Goal: Download file/media

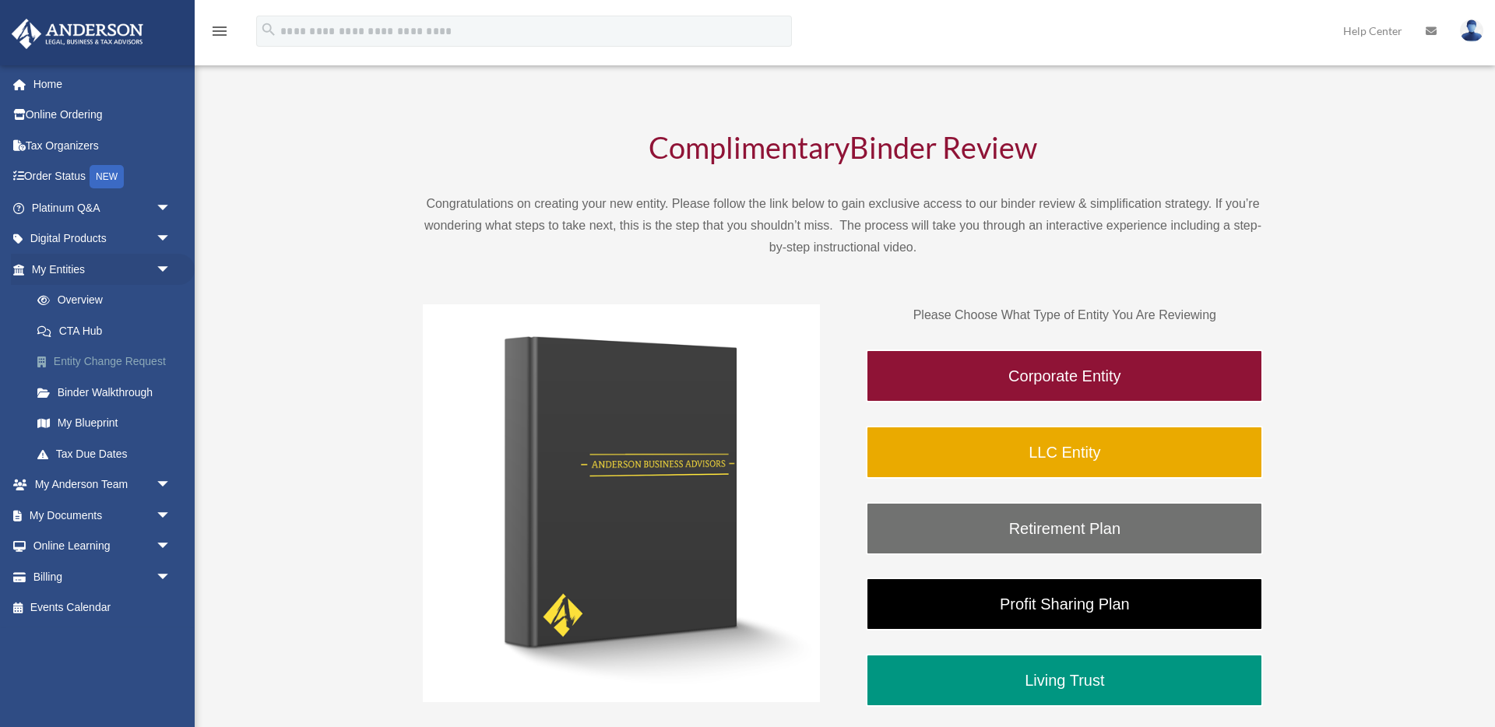
scroll to position [70, 0]
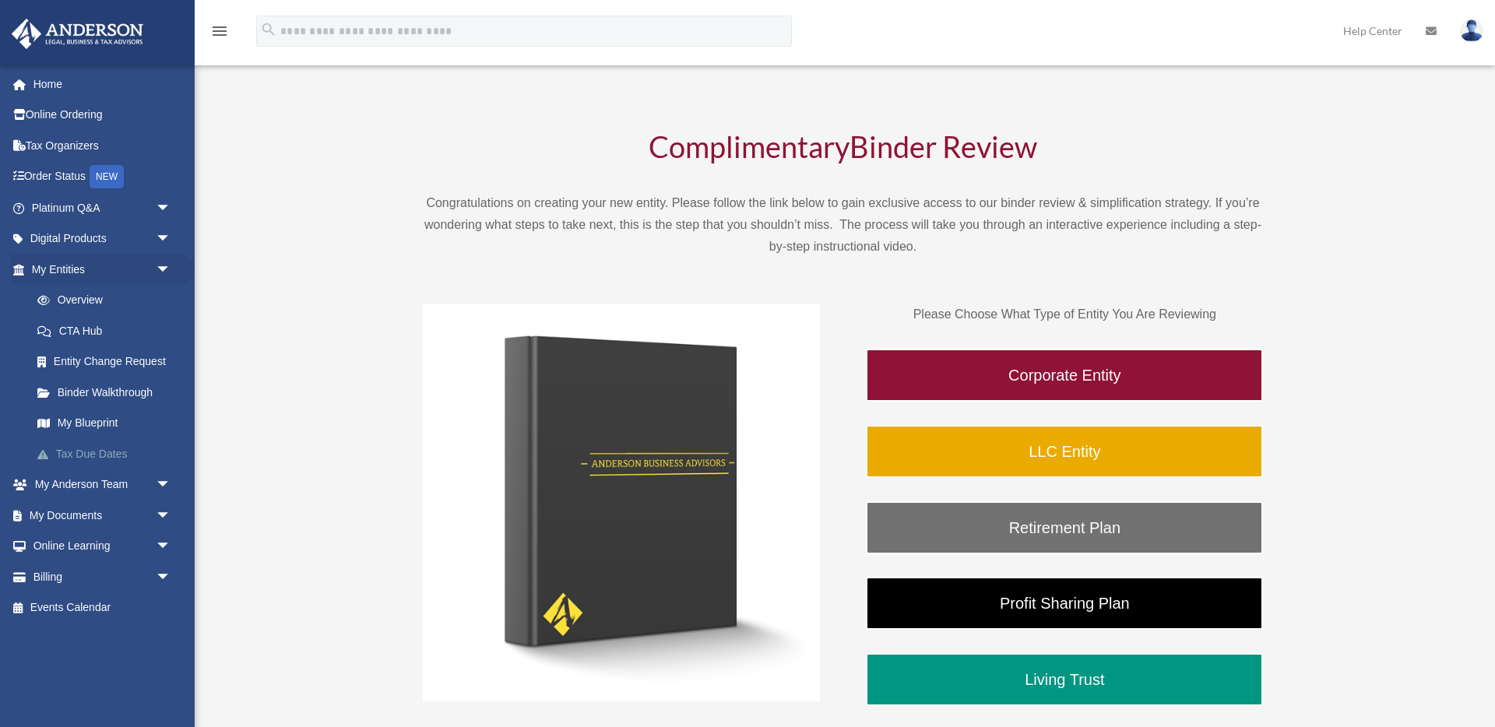
click at [86, 452] on link "Tax Due Dates" at bounding box center [108, 453] width 173 height 31
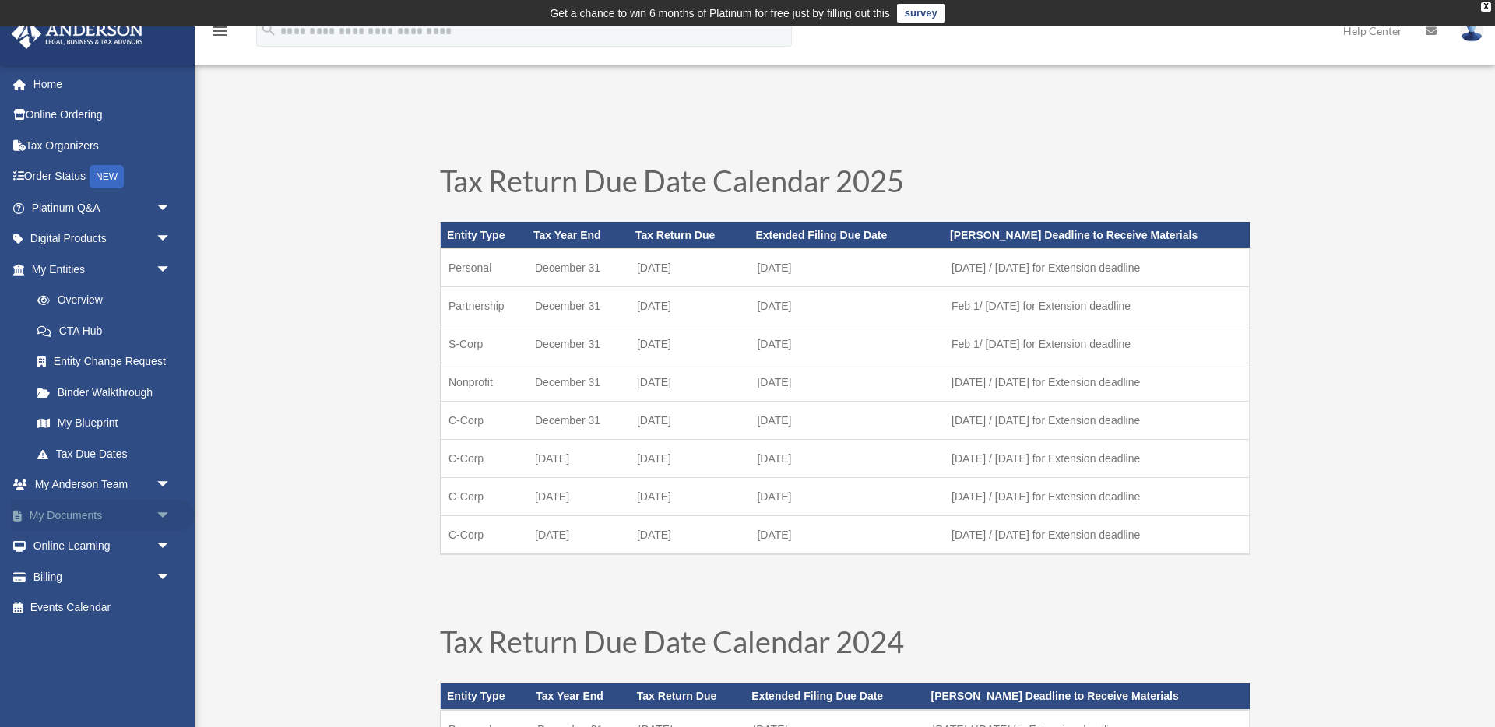
click at [164, 515] on span "arrow_drop_down" at bounding box center [171, 516] width 31 height 32
click at [105, 545] on link "Box" at bounding box center [108, 546] width 173 height 31
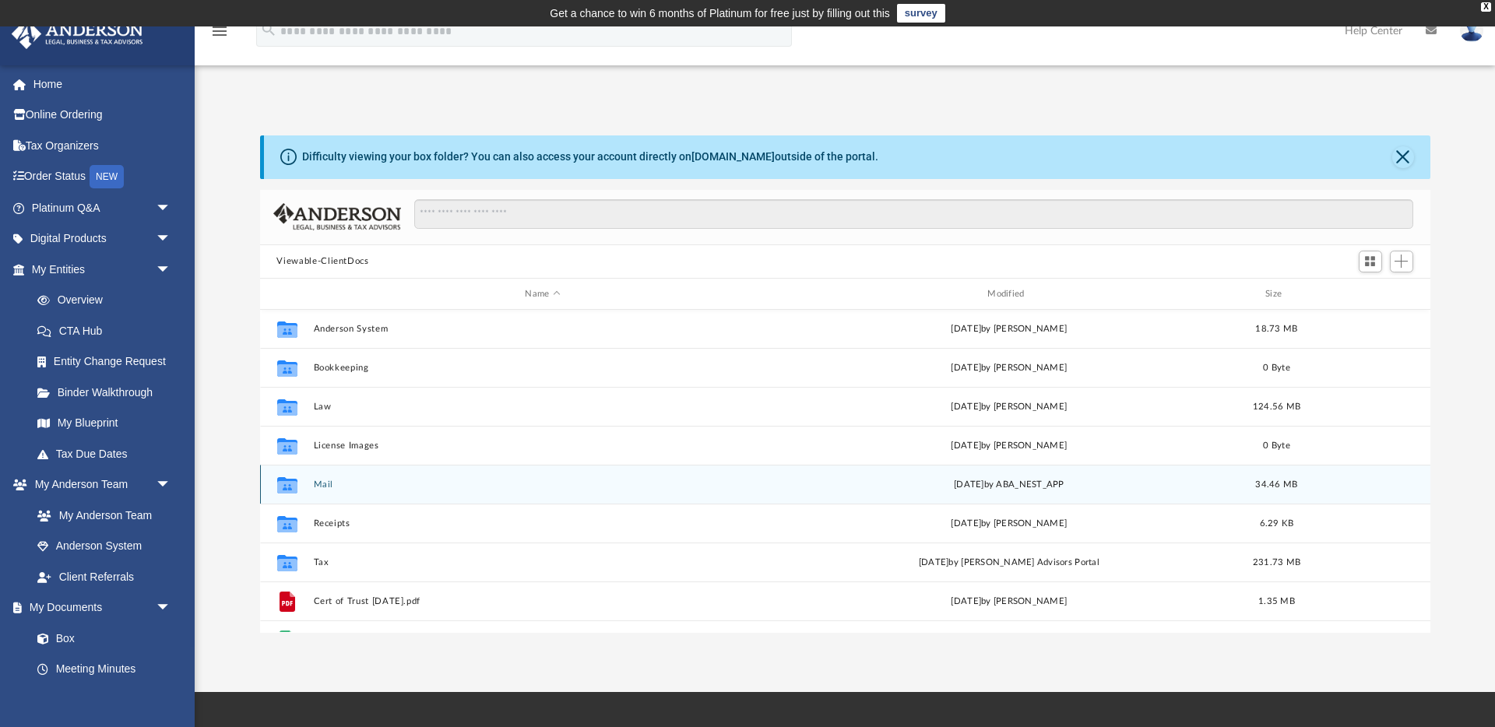
scroll to position [27, 0]
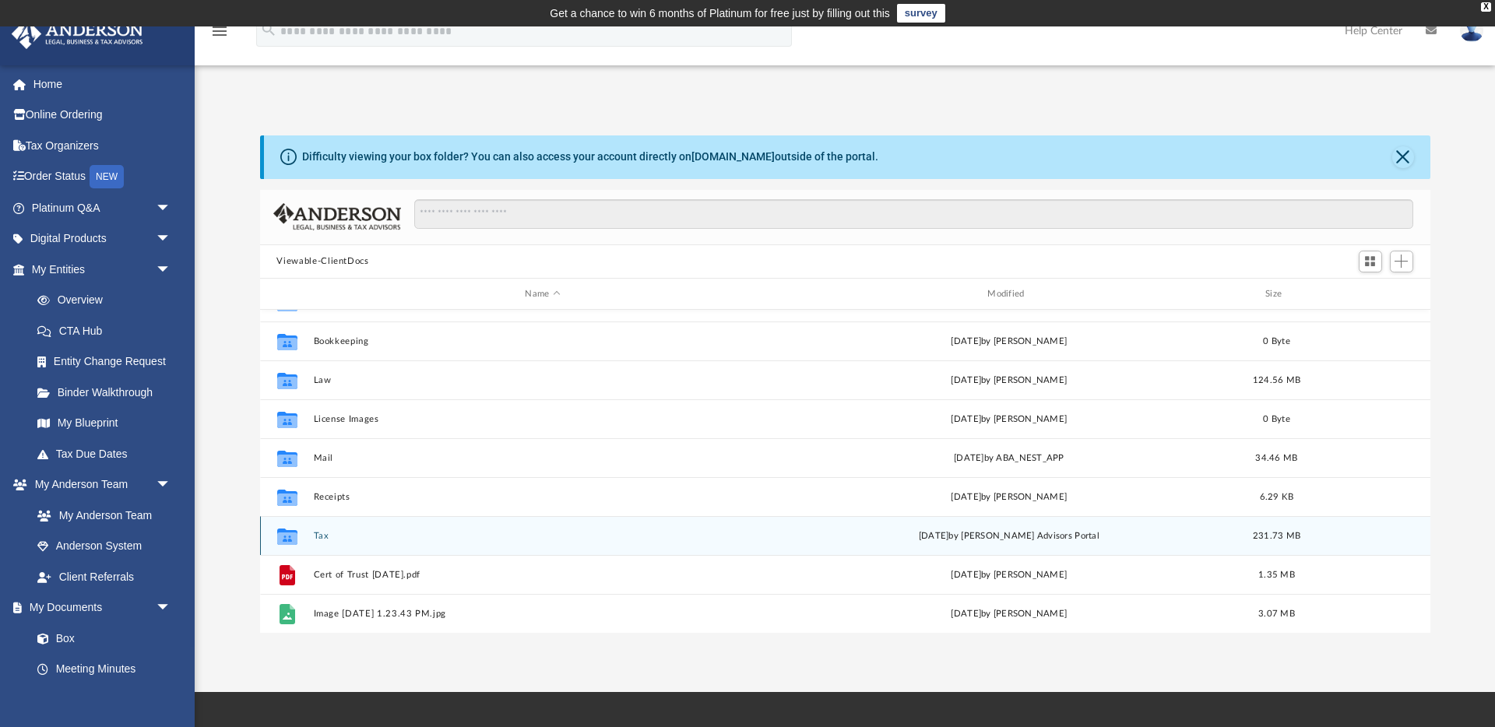
click at [319, 539] on button "Tax" at bounding box center [543, 536] width 460 height 10
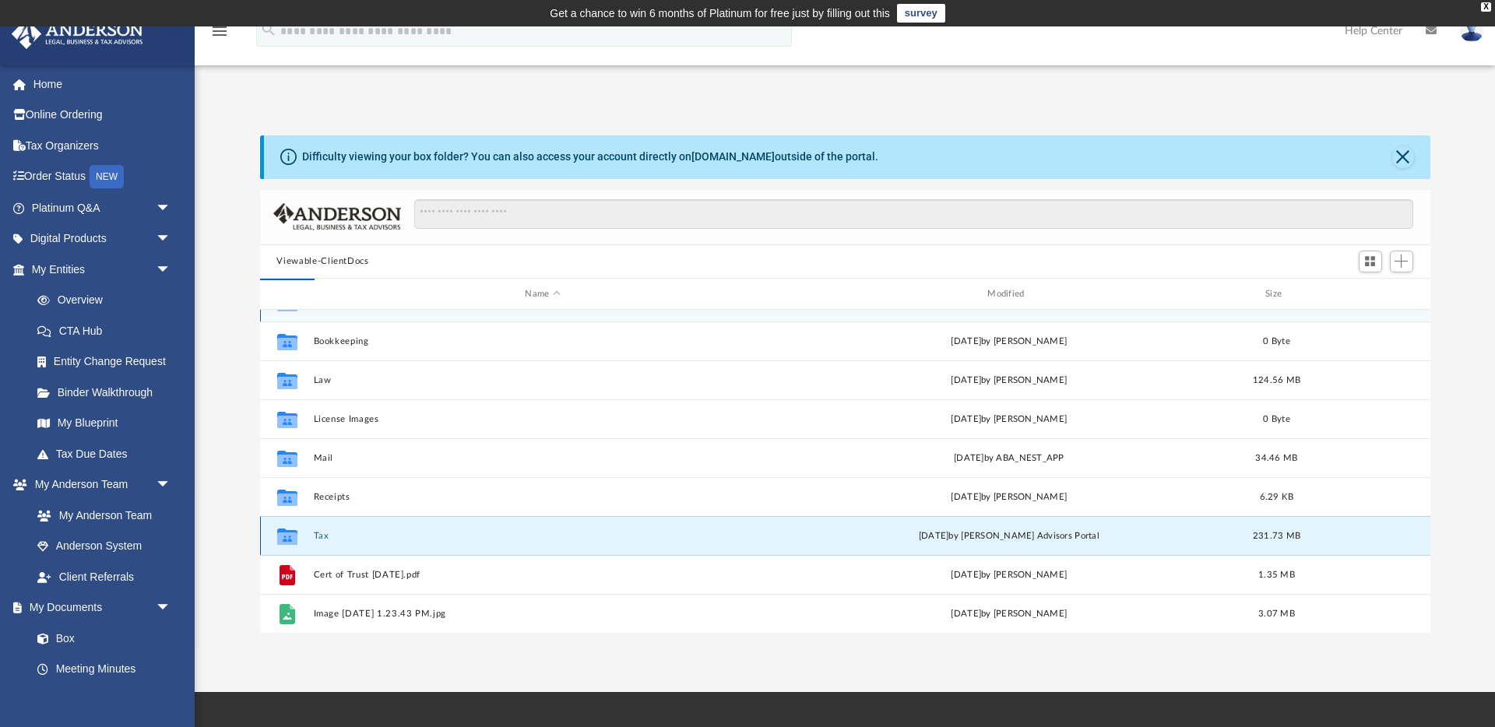
scroll to position [0, 0]
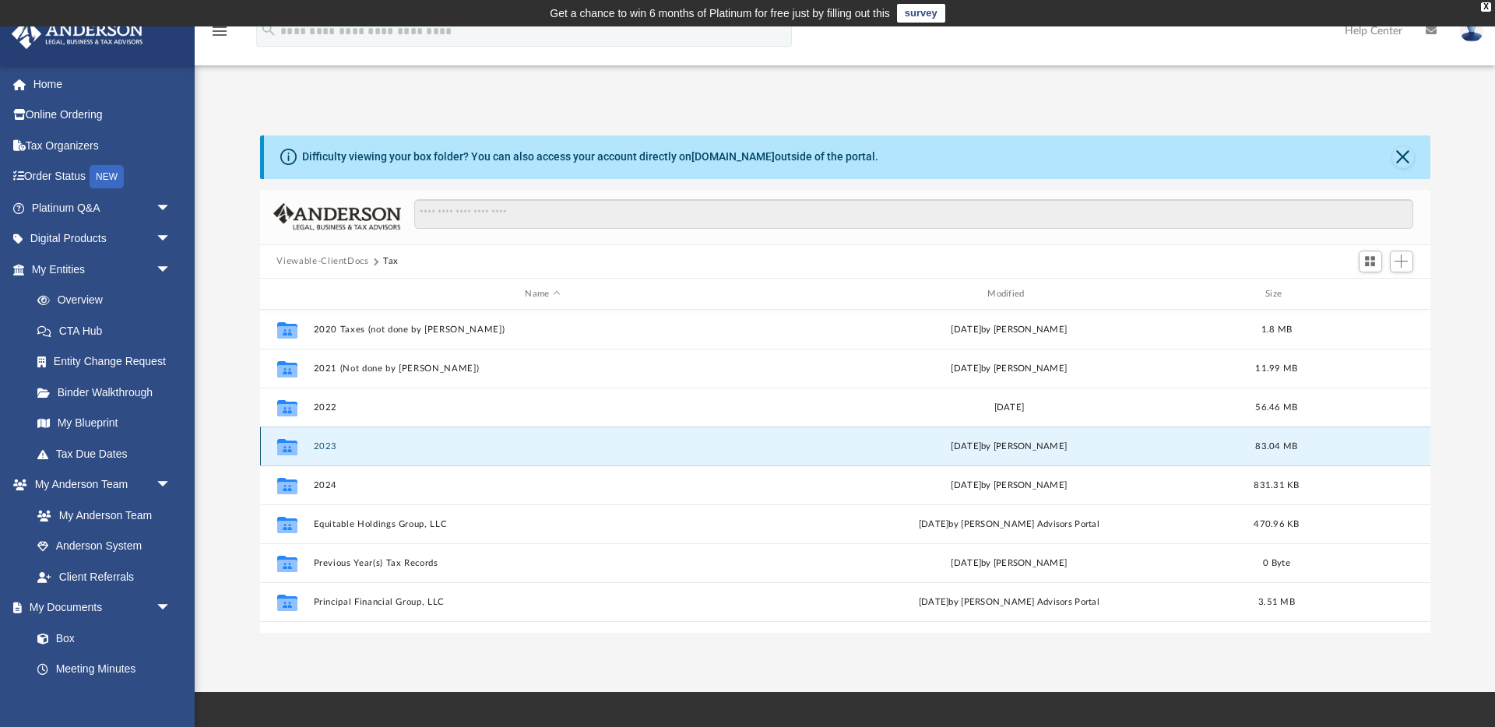
click at [326, 446] on button "2023" at bounding box center [543, 447] width 460 height 10
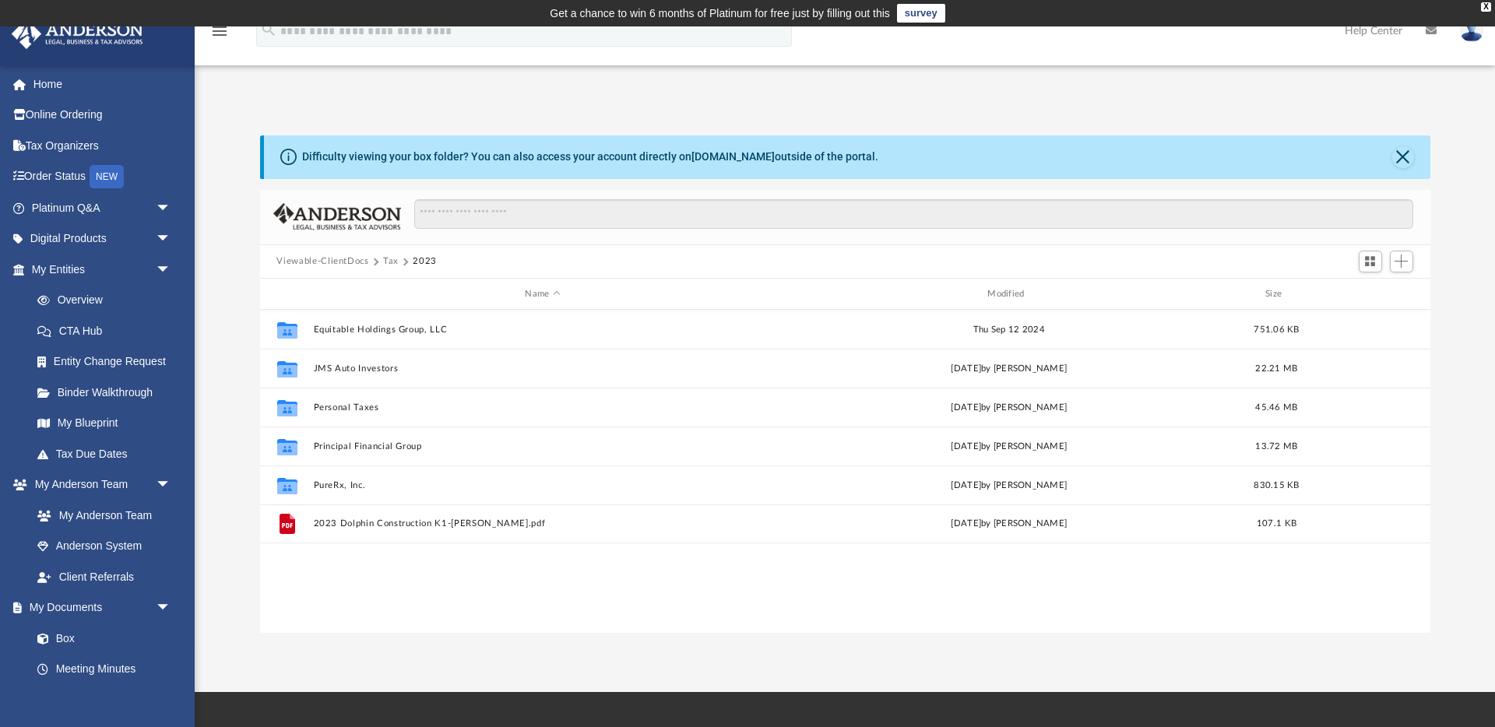
click at [354, 586] on div "Collaborated Folder Equitable Holdings Group, LLC Thu Sep 12 2024 751.06 KB Col…" at bounding box center [845, 471] width 1171 height 322
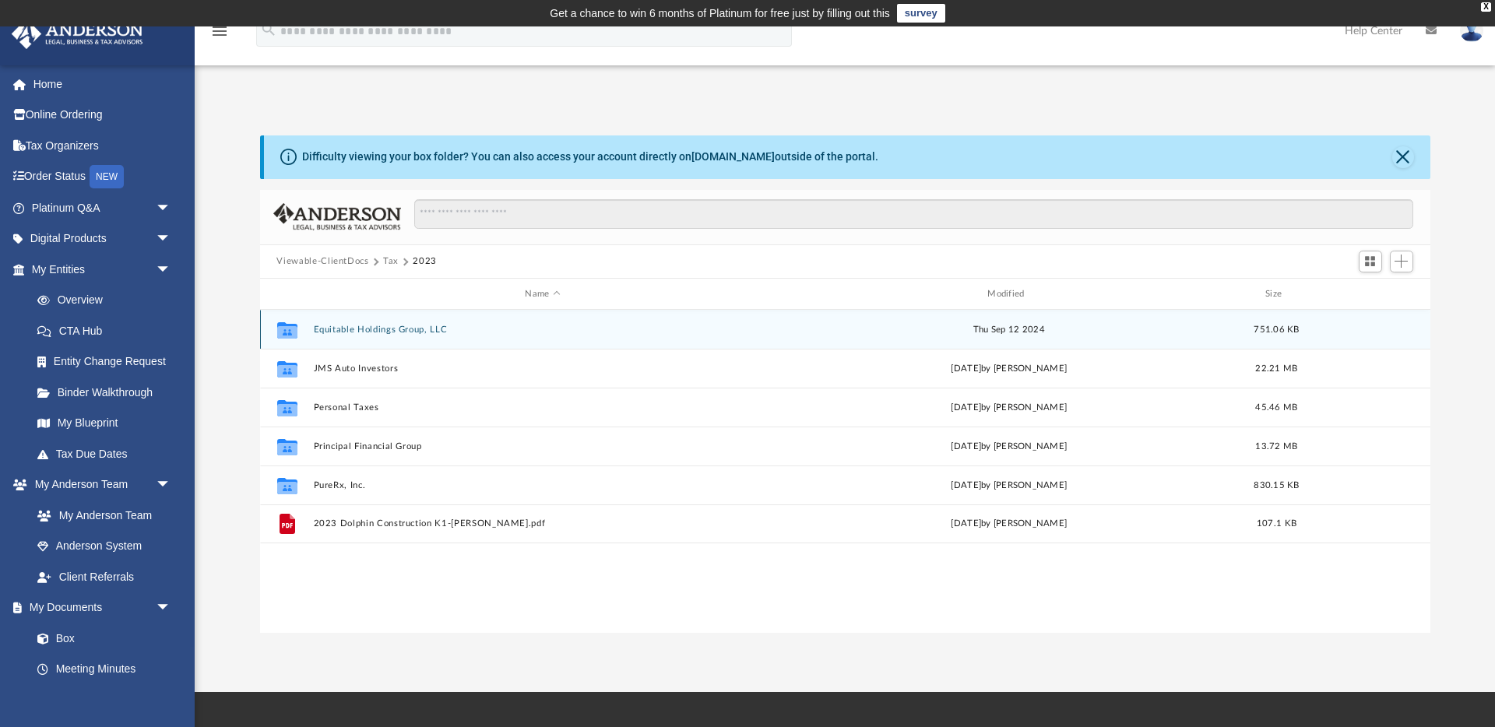
click at [364, 332] on button "Equitable Holdings Group, LLC" at bounding box center [543, 330] width 460 height 10
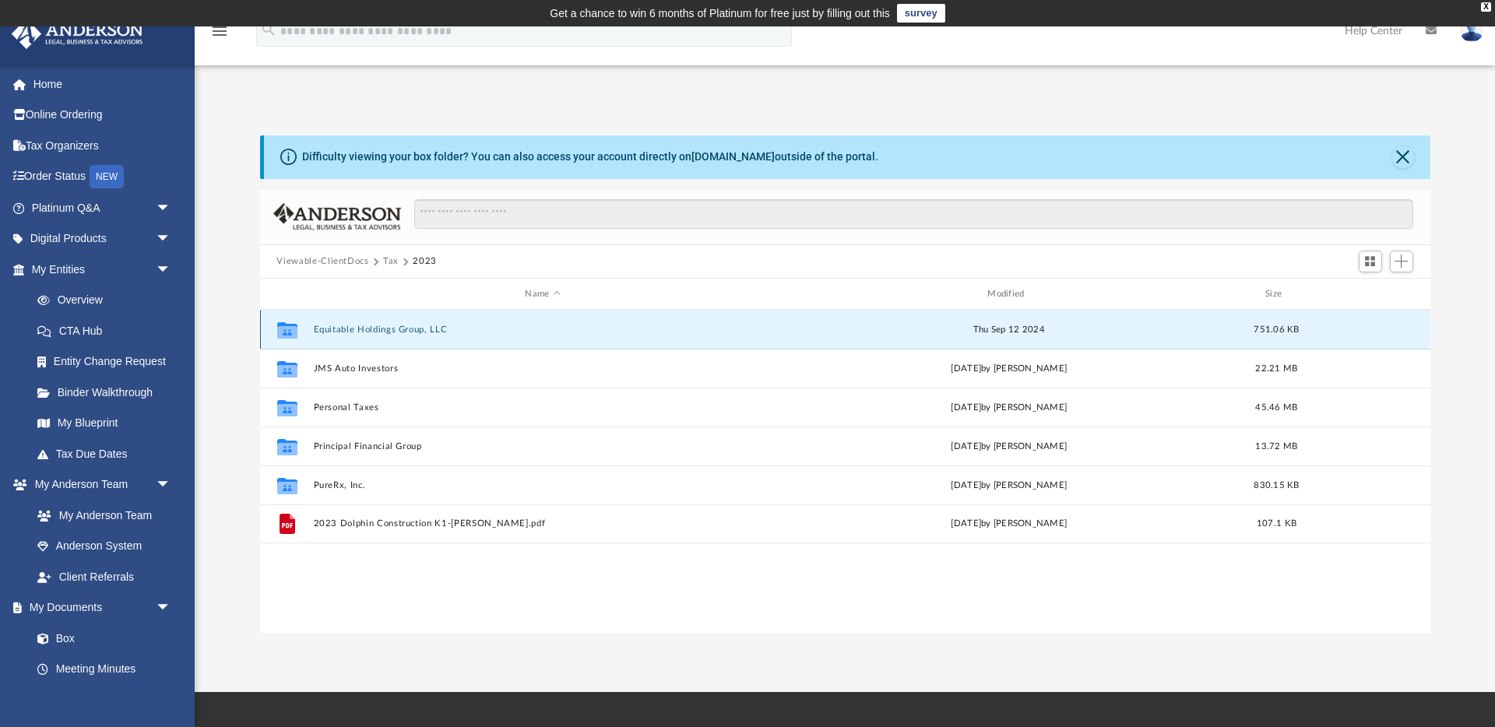
click at [364, 332] on button "Equitable Holdings Group, LLC" at bounding box center [543, 330] width 460 height 10
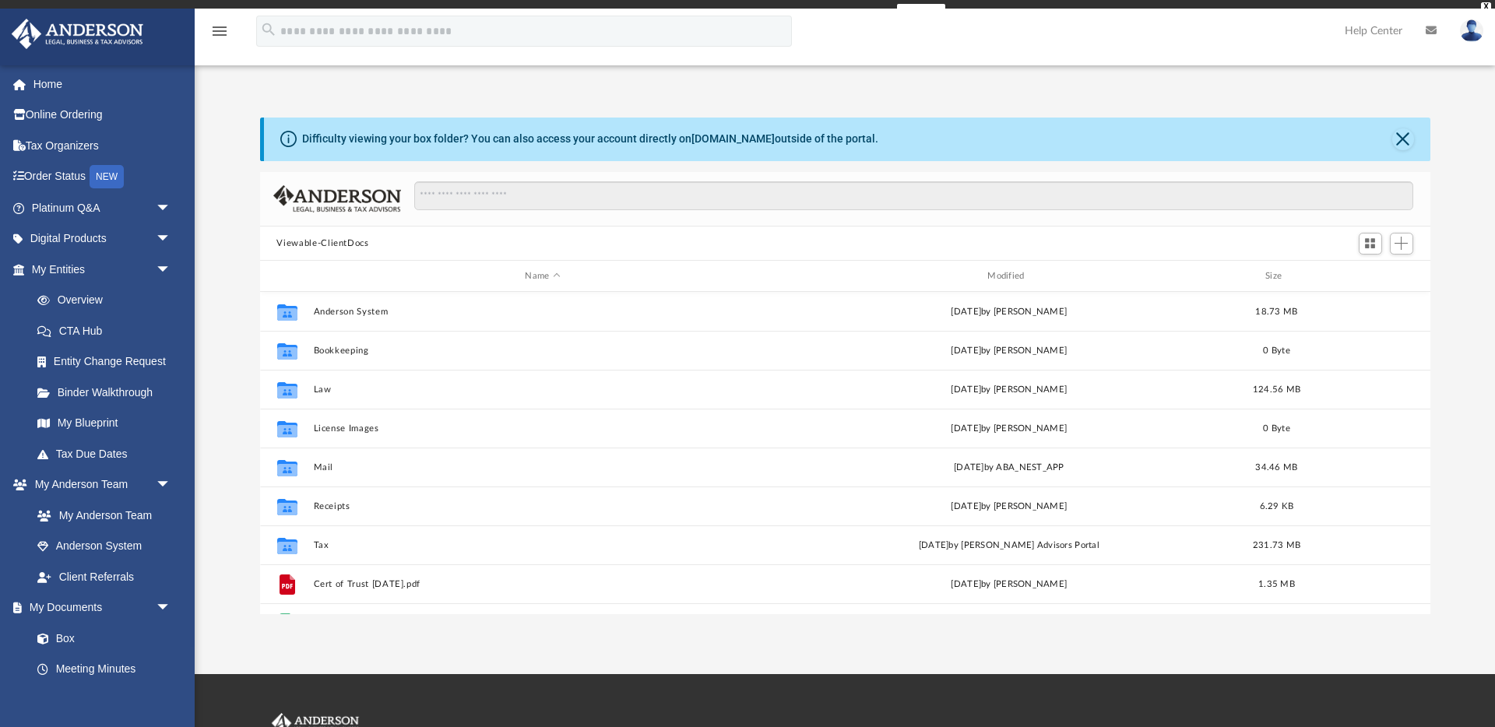
scroll to position [354, 1171]
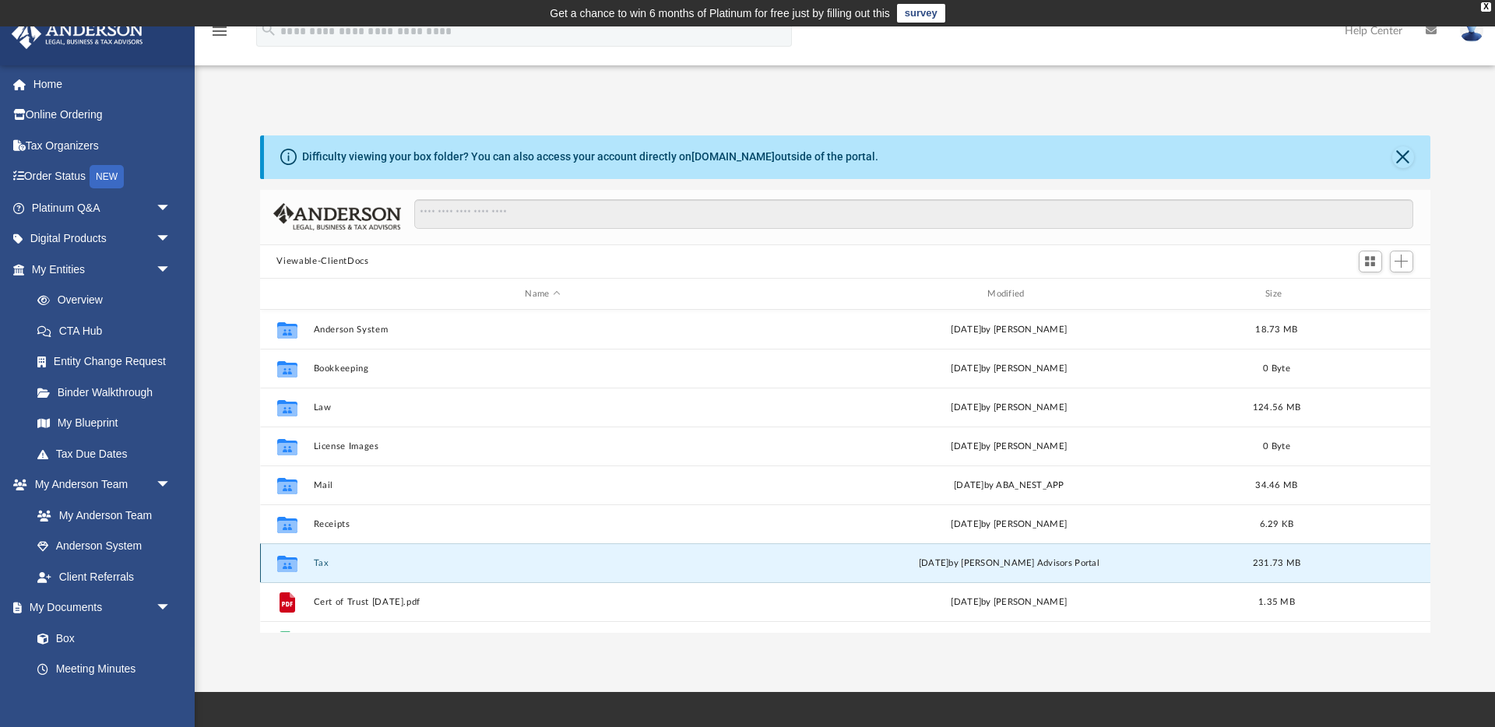
click at [324, 562] on button "Tax" at bounding box center [543, 563] width 460 height 10
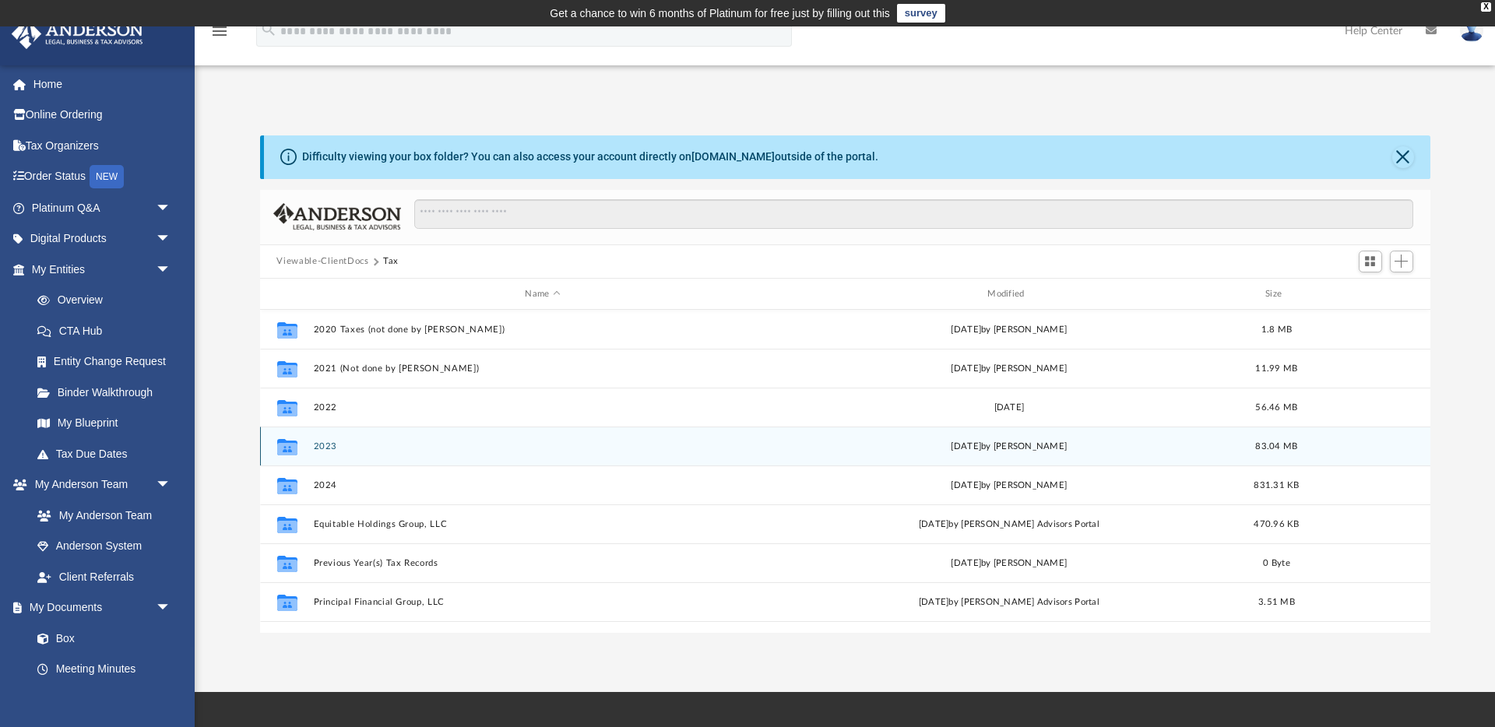
click at [319, 446] on button "2023" at bounding box center [543, 447] width 460 height 10
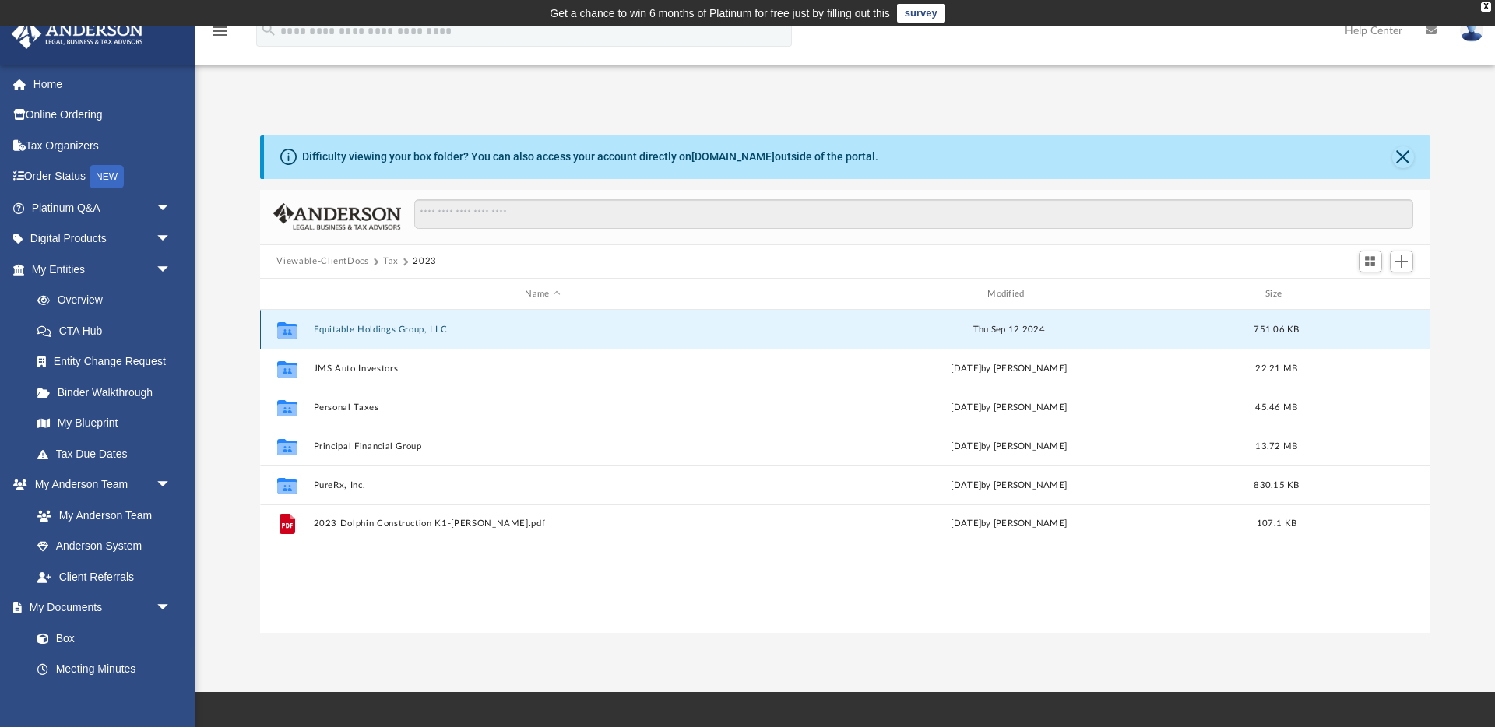
click at [340, 333] on button "Equitable Holdings Group, LLC" at bounding box center [543, 330] width 460 height 10
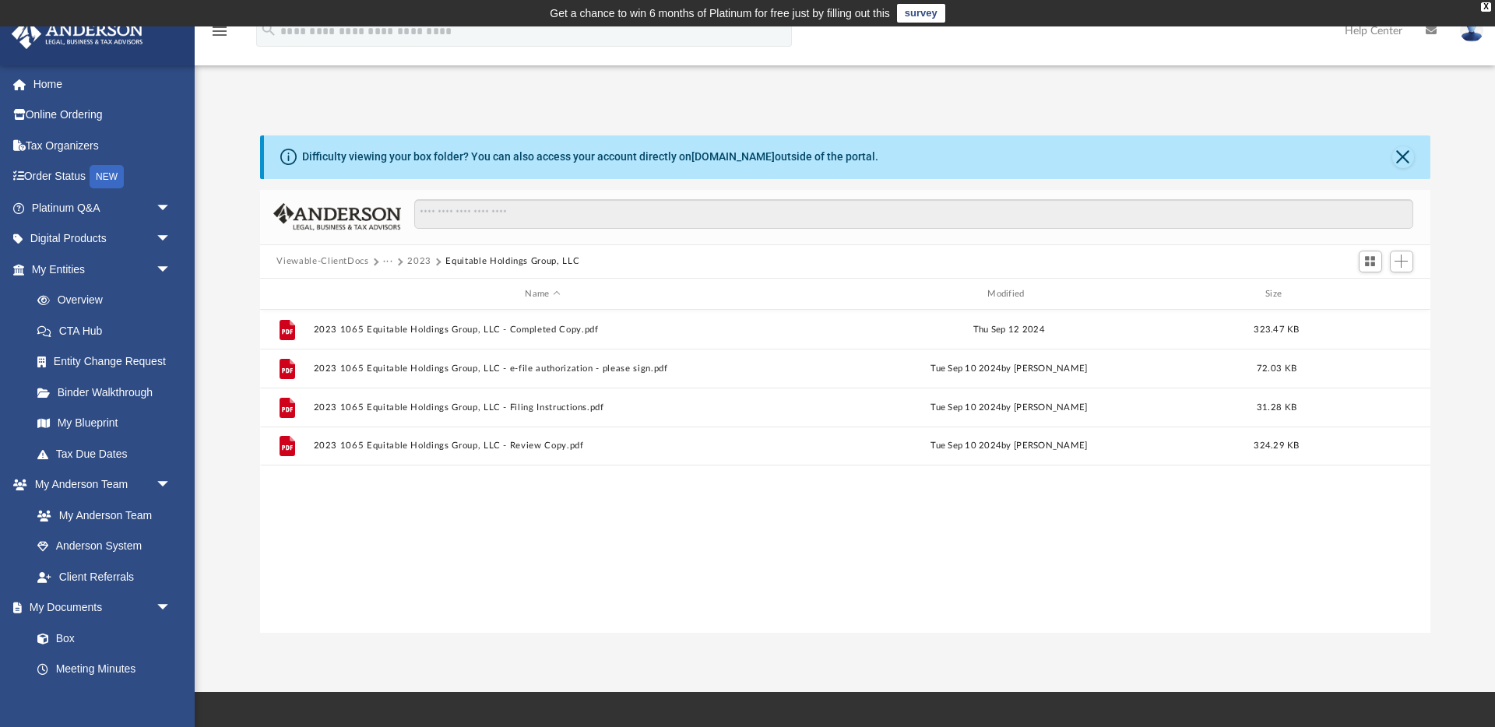
click at [434, 480] on div "File 2023 1065 Equitable Holdings Group, LLC - Completed Copy.pdf Thu Sep 12 20…" at bounding box center [845, 471] width 1171 height 322
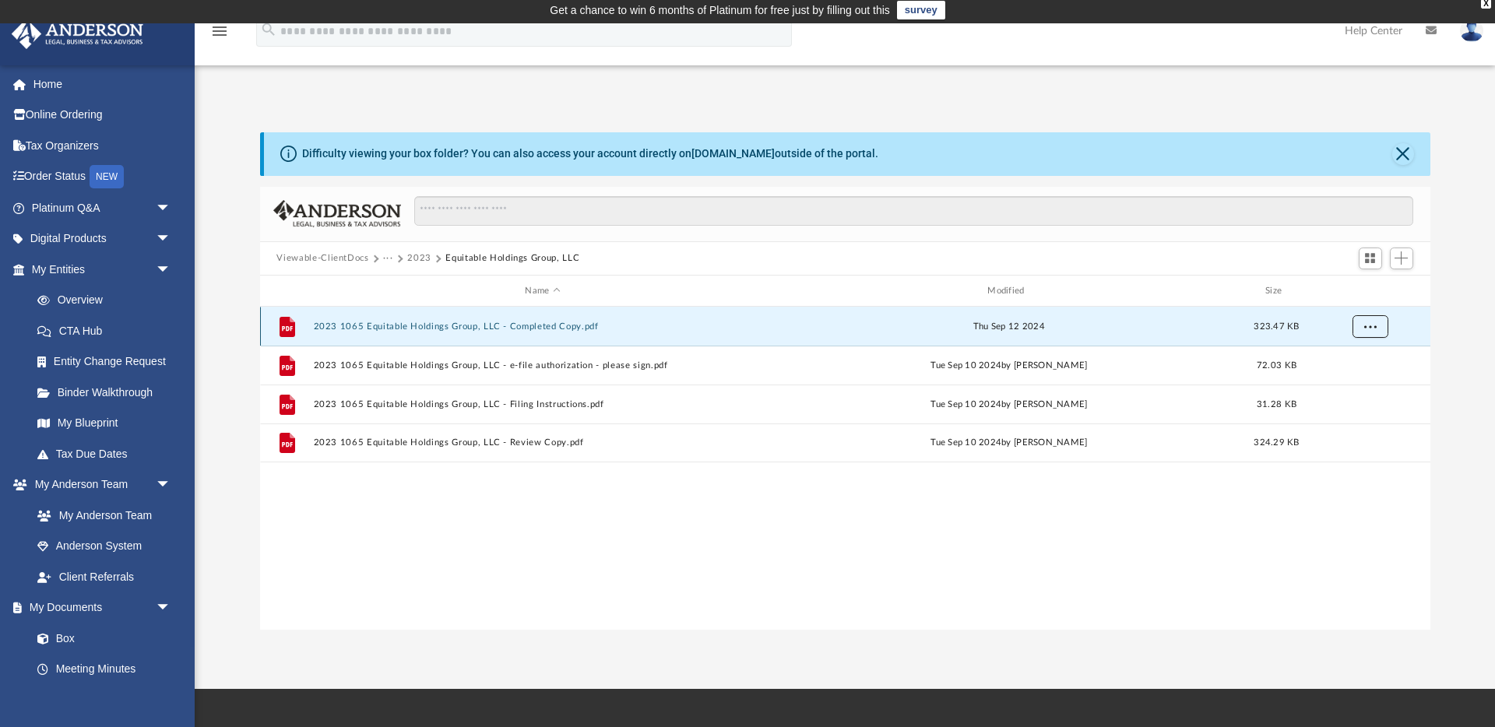
click at [1380, 326] on button "More options" at bounding box center [1370, 326] width 36 height 23
click at [1365, 385] on li "Download" at bounding box center [1355, 383] width 45 height 16
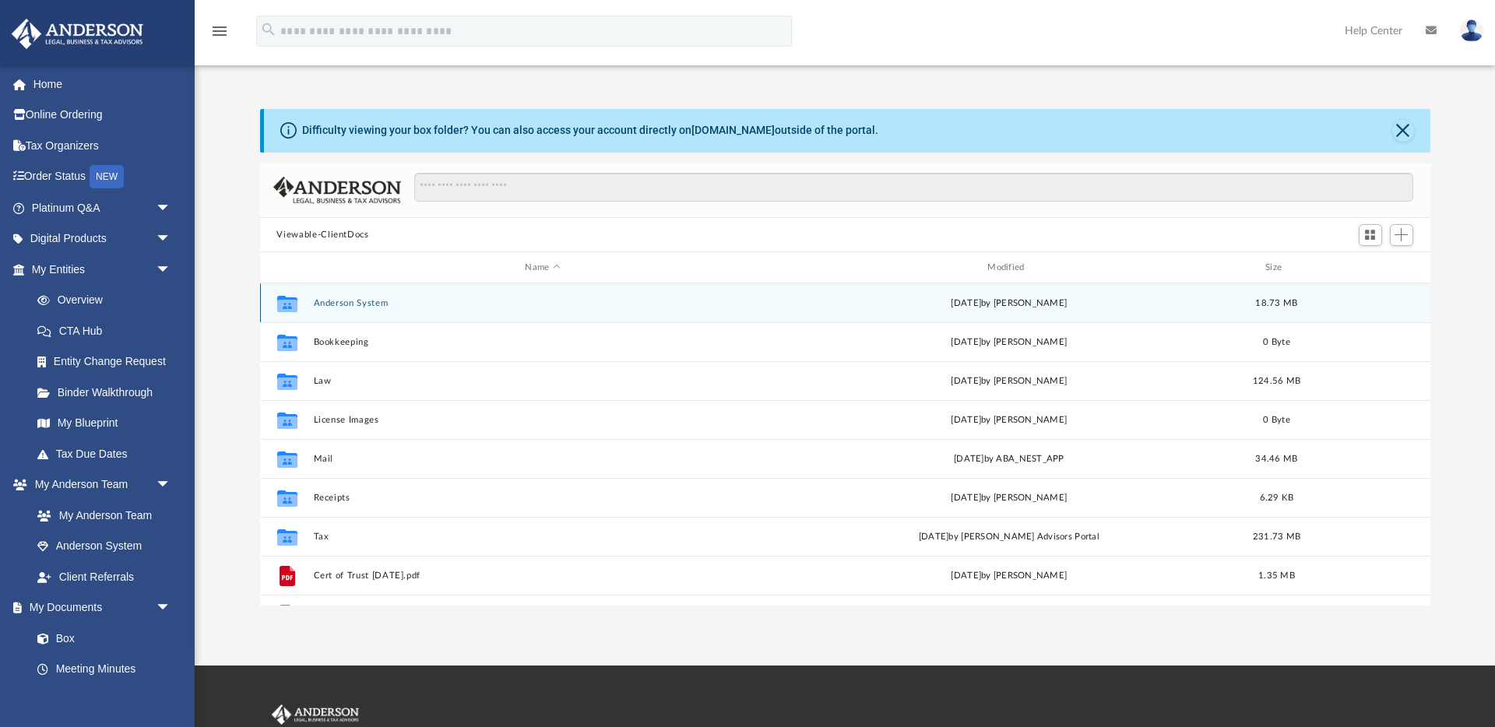
scroll to position [27, 0]
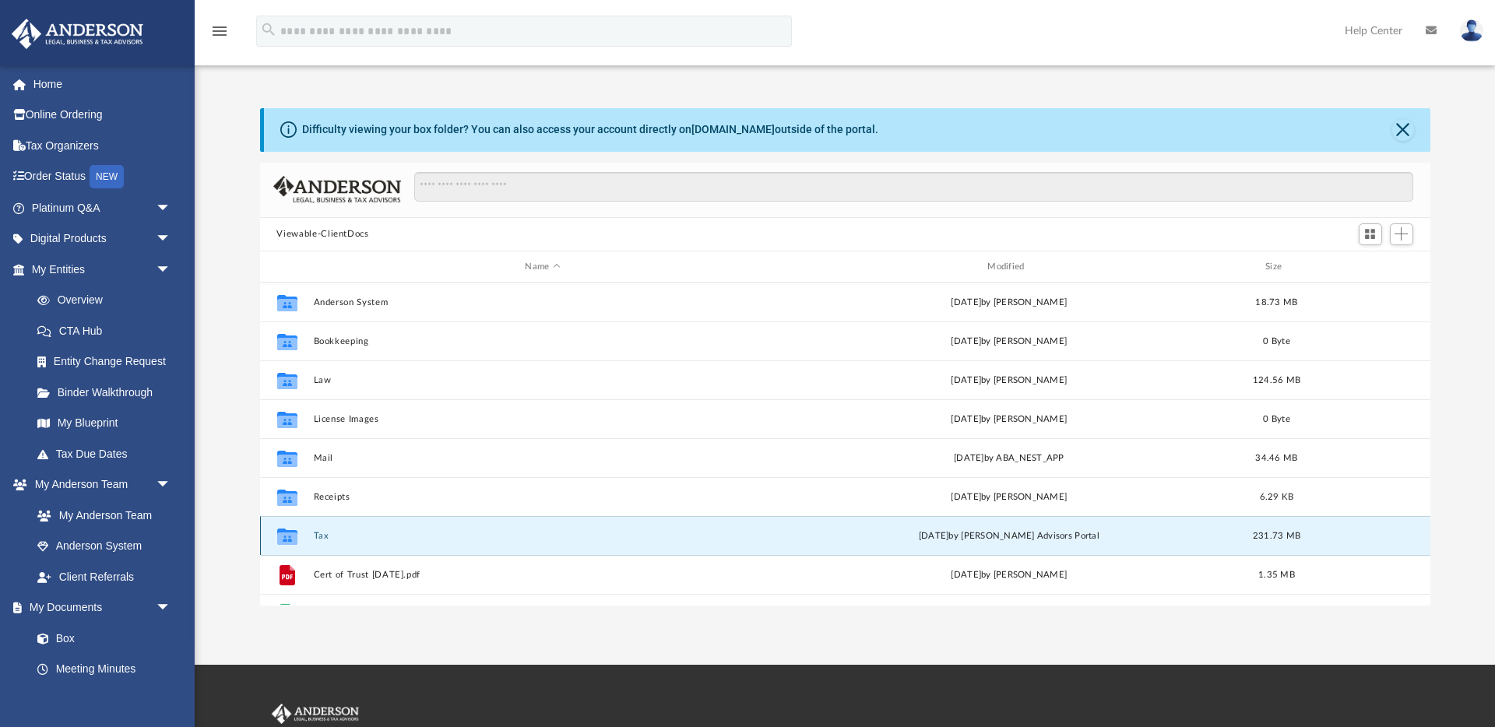
click at [313, 538] on button "Tax" at bounding box center [543, 536] width 460 height 10
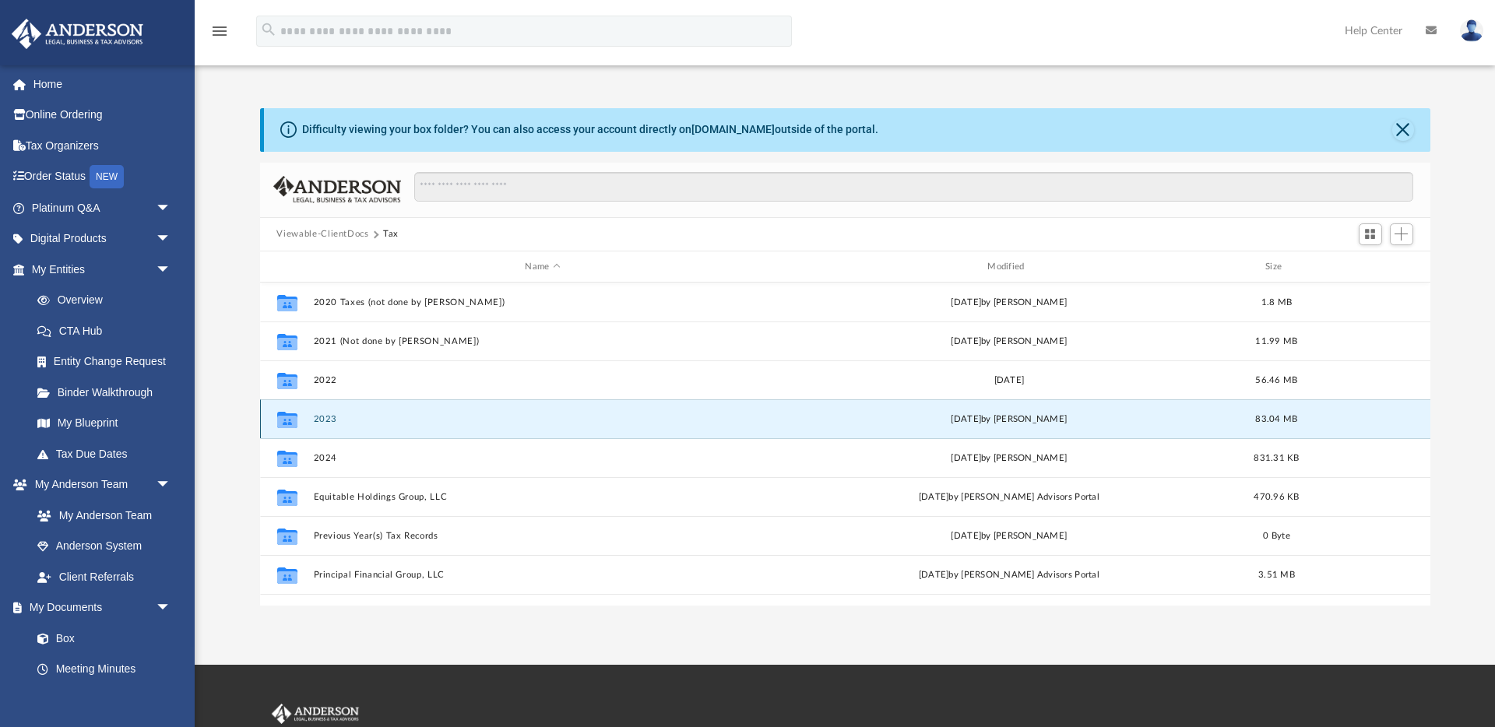
click at [320, 419] on button "2023" at bounding box center [543, 419] width 460 height 10
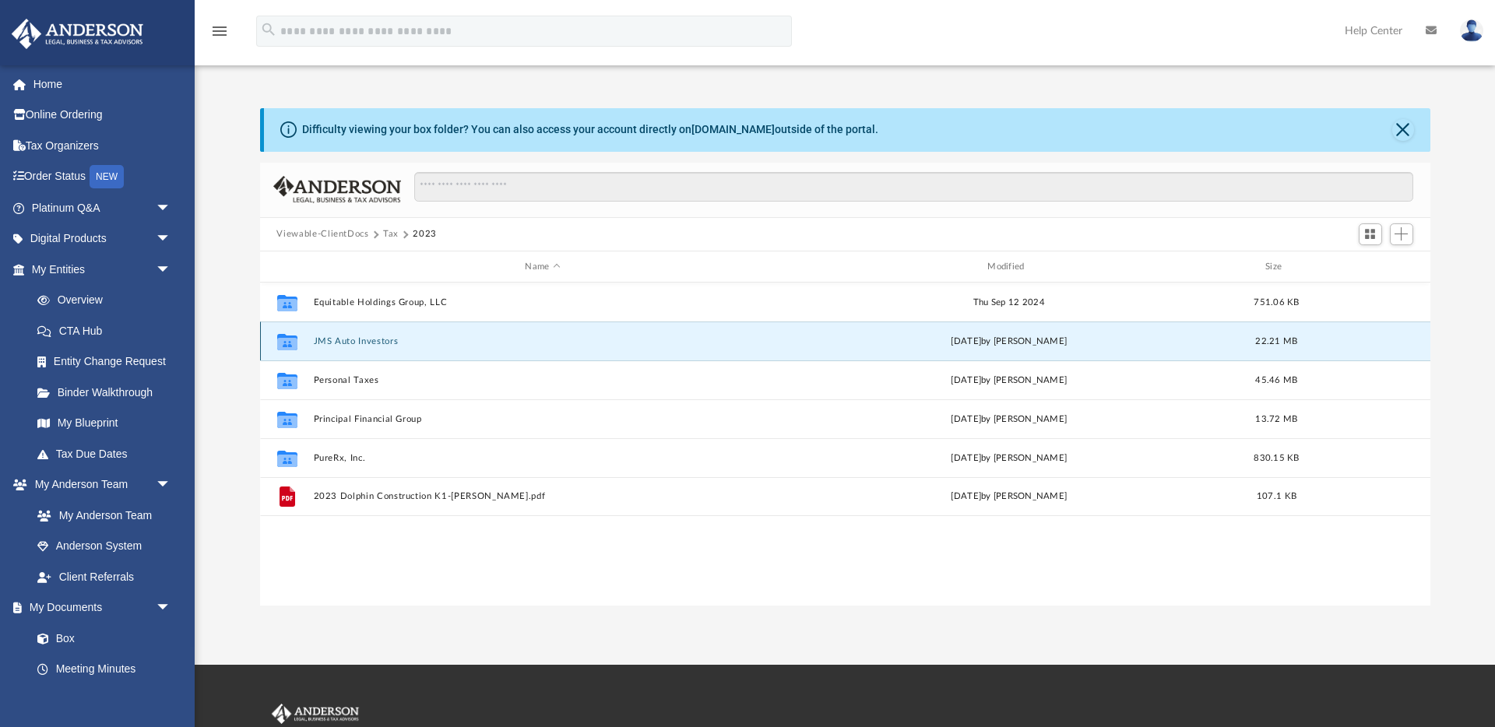
click at [345, 336] on button "JMS Auto Investors" at bounding box center [543, 341] width 460 height 10
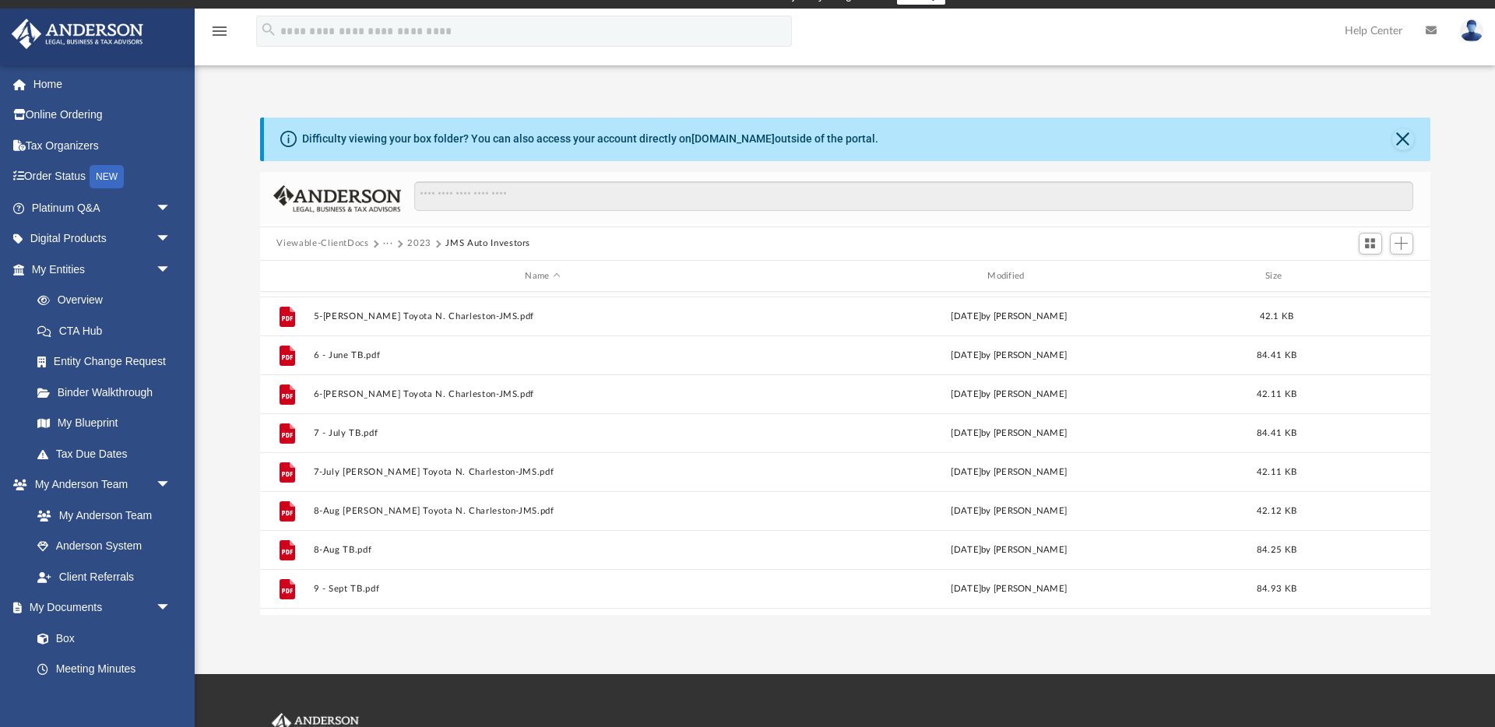
scroll to position [593, 0]
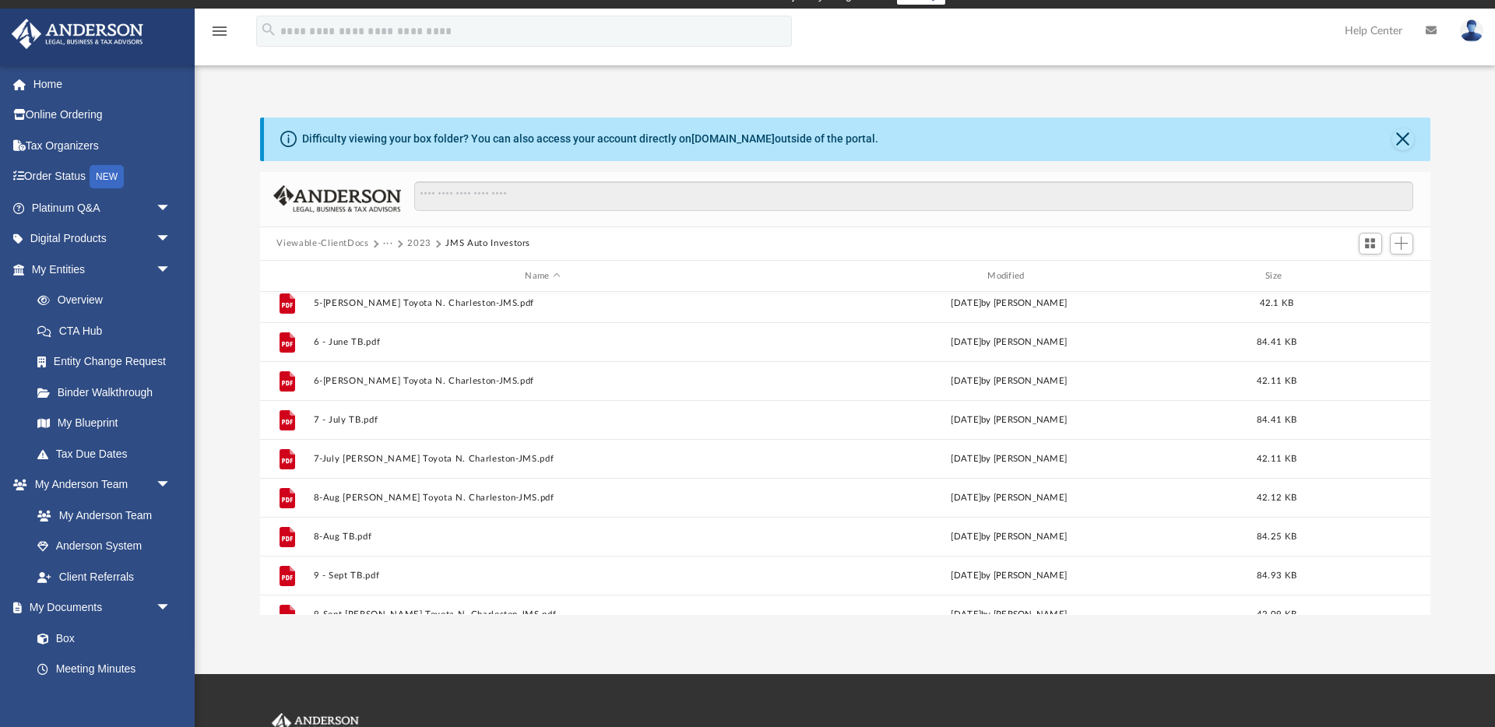
click at [419, 242] on button "2023" at bounding box center [419, 244] width 24 height 14
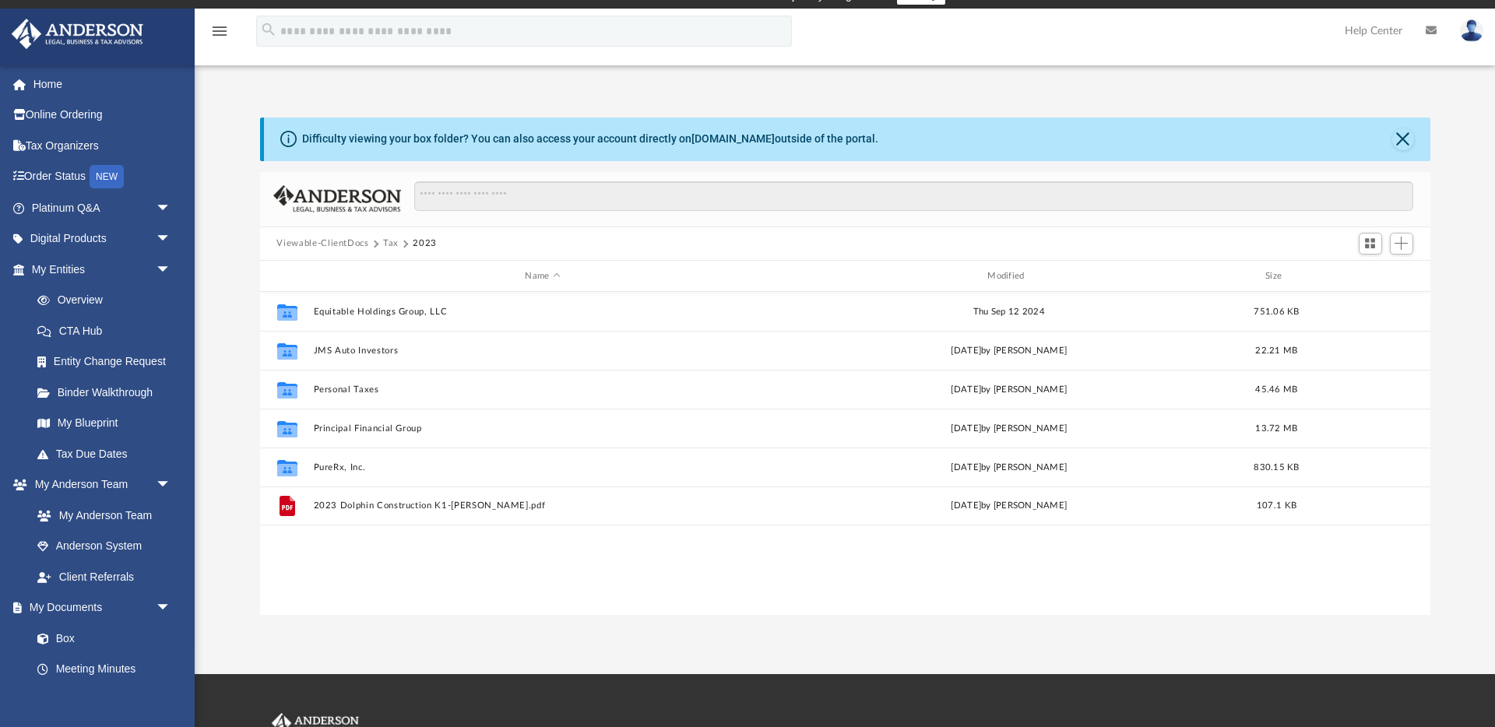
scroll to position [0, 0]
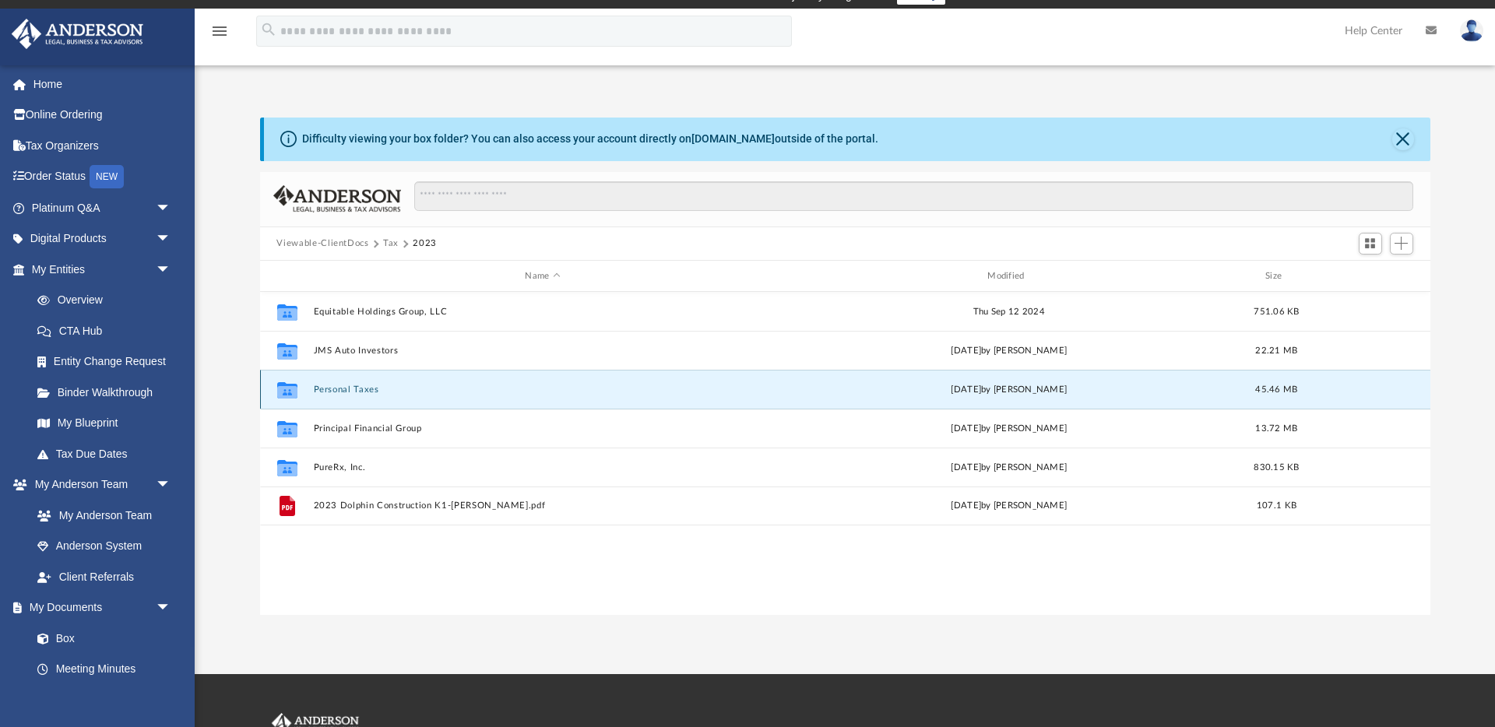
click at [356, 389] on button "Personal Taxes" at bounding box center [543, 390] width 460 height 10
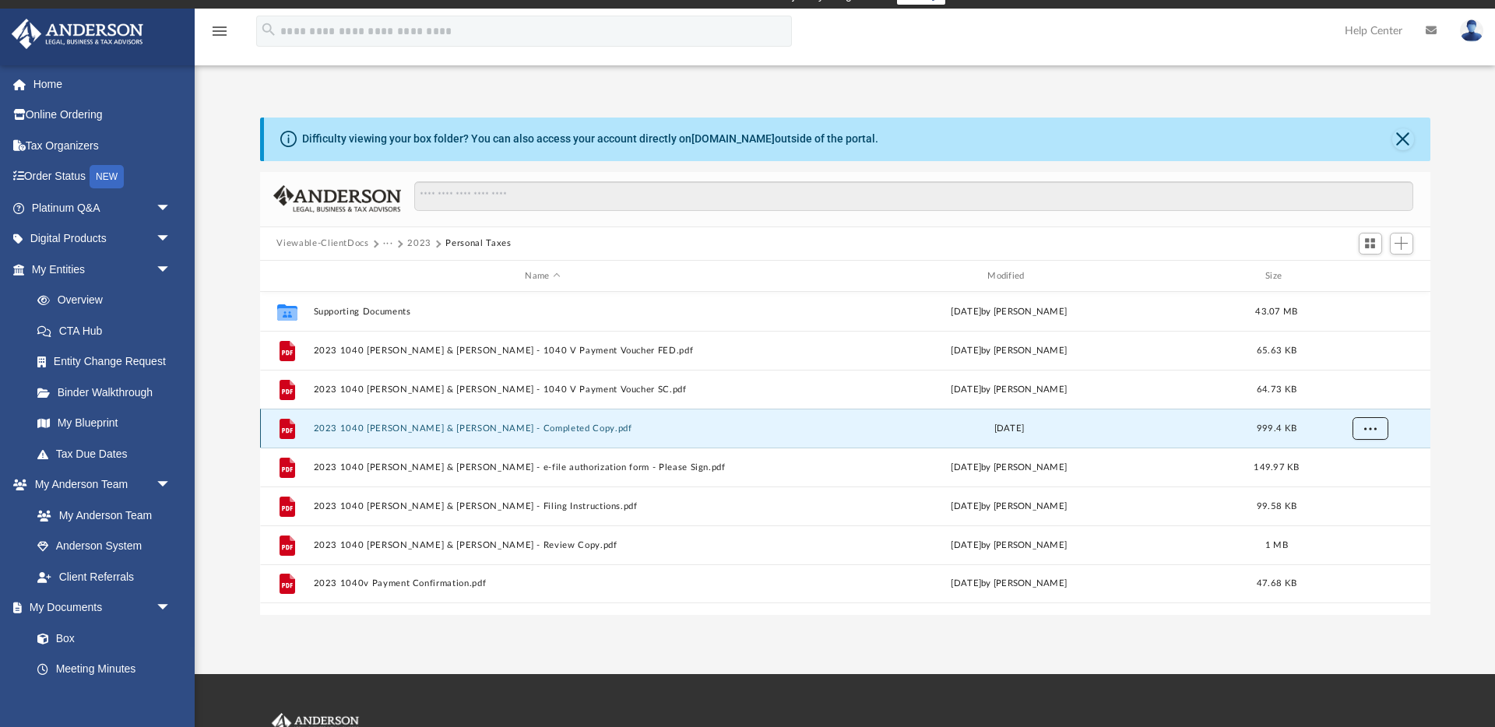
click at [1372, 431] on span "More options" at bounding box center [1370, 428] width 12 height 9
click at [1360, 484] on li "Download" at bounding box center [1355, 485] width 45 height 16
click at [417, 241] on button "2023" at bounding box center [419, 244] width 24 height 14
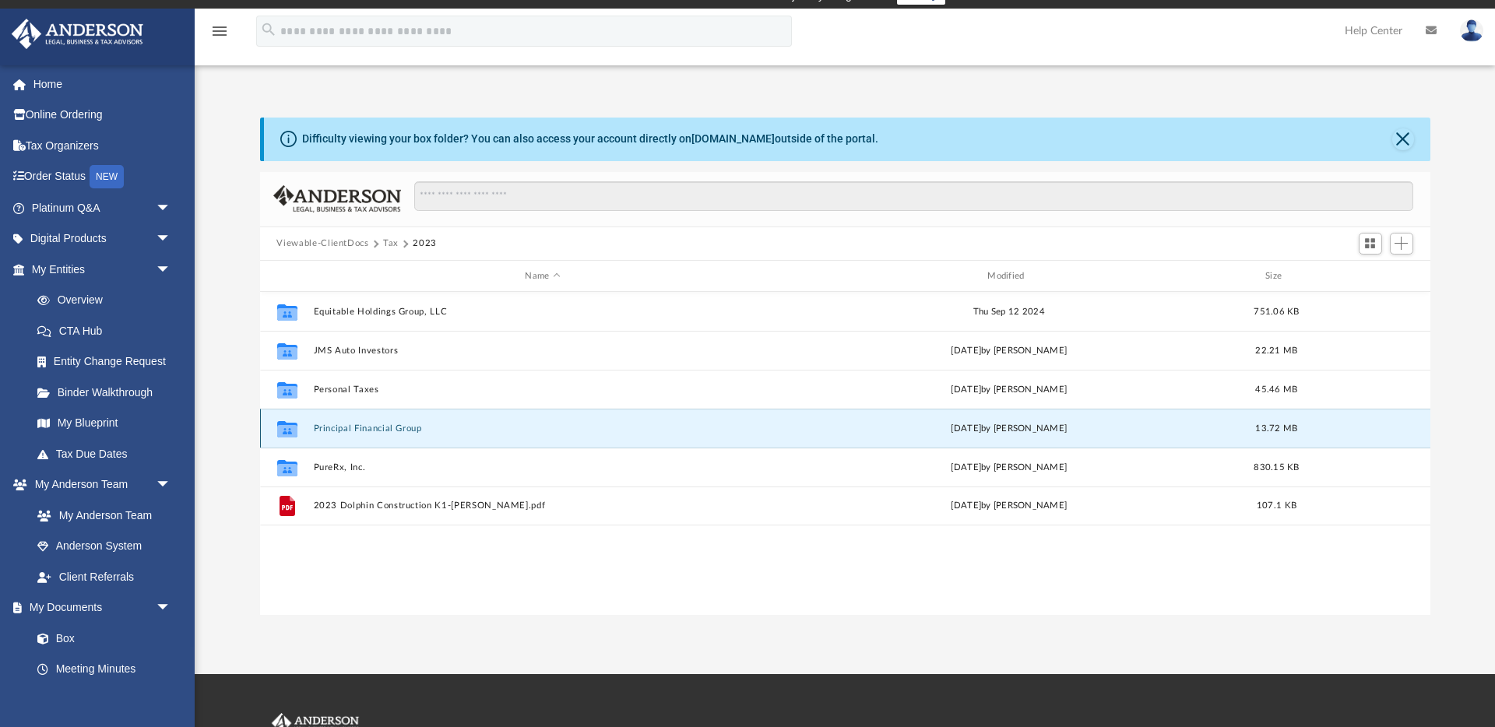
click at [362, 431] on button "Principal Financial Group" at bounding box center [543, 429] width 460 height 10
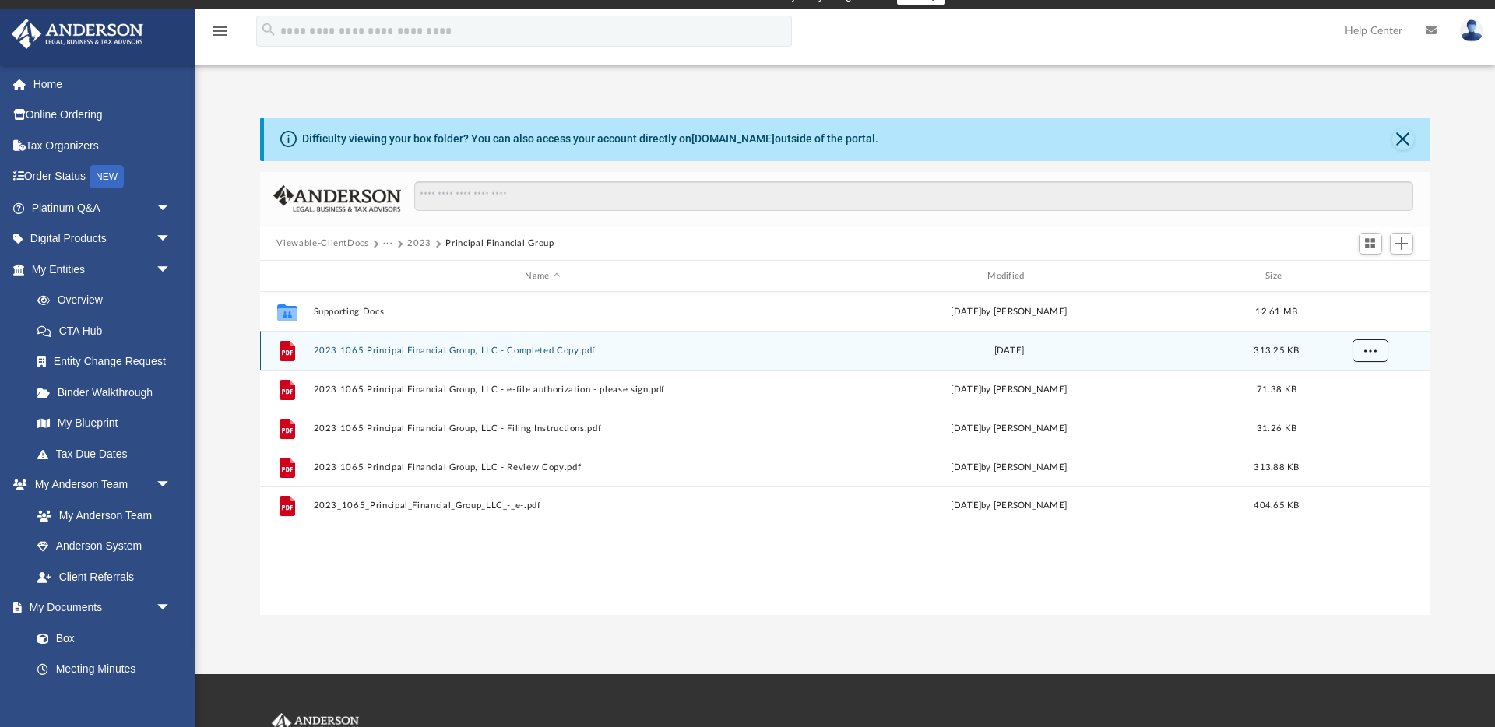
click at [1368, 350] on span "More options" at bounding box center [1370, 351] width 12 height 9
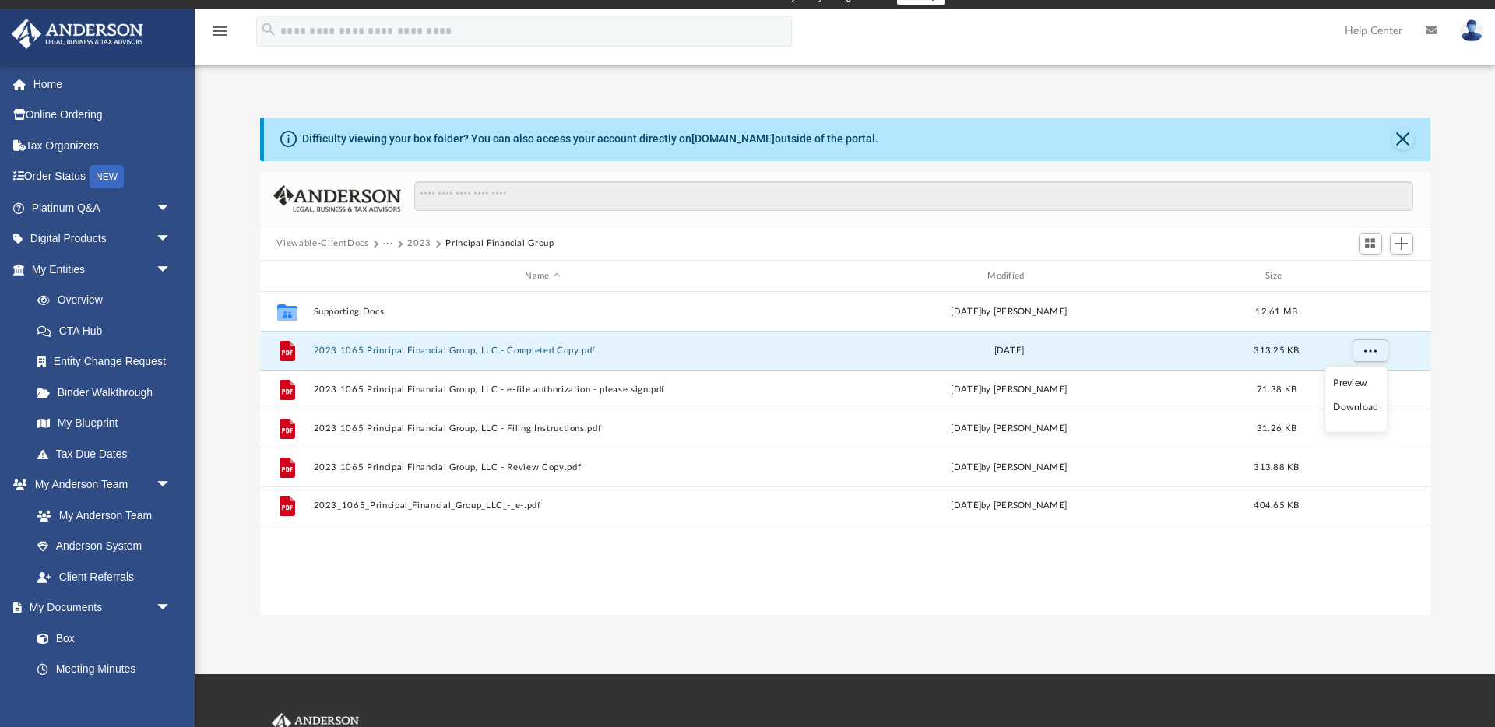
click at [1359, 408] on li "Download" at bounding box center [1355, 408] width 45 height 16
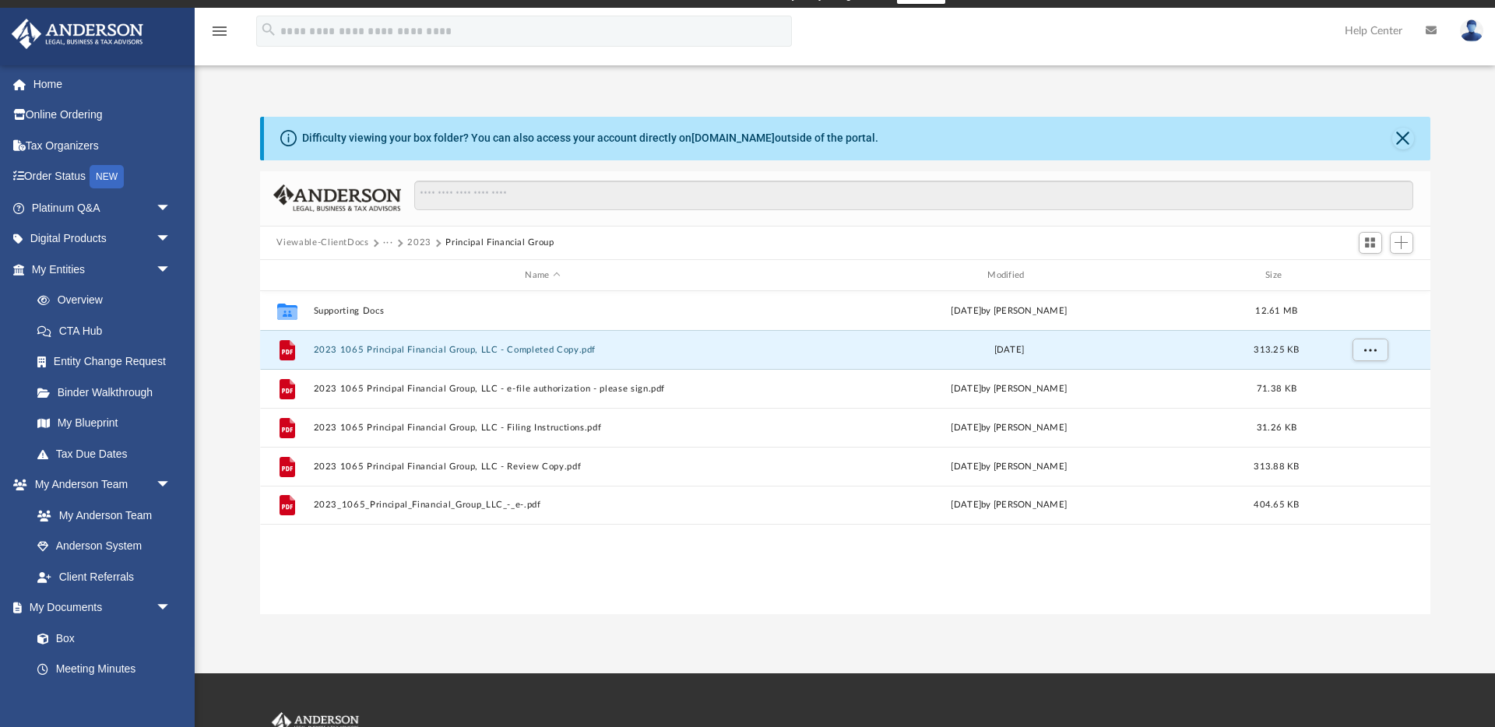
click at [416, 243] on button "2023" at bounding box center [419, 243] width 24 height 14
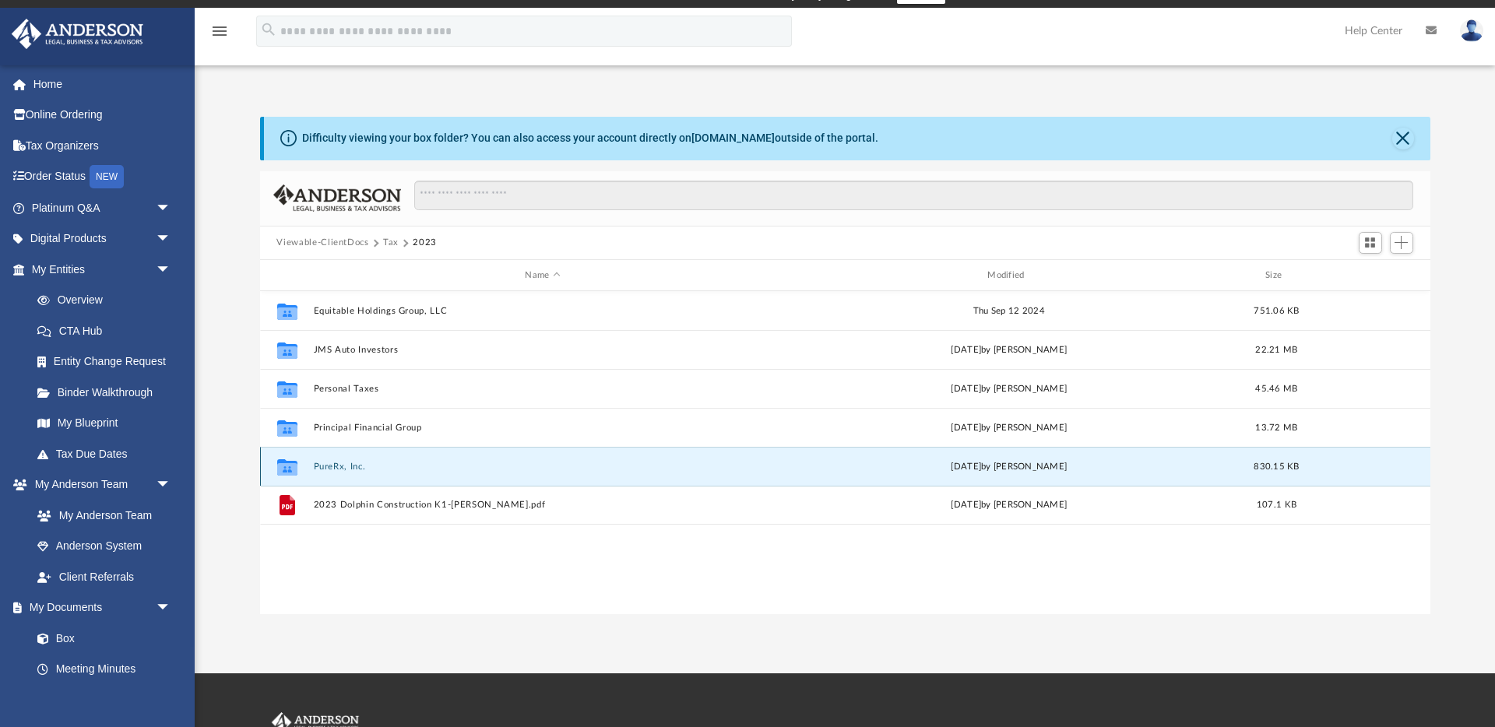
click at [346, 470] on button "PureRx, Inc." at bounding box center [543, 467] width 460 height 10
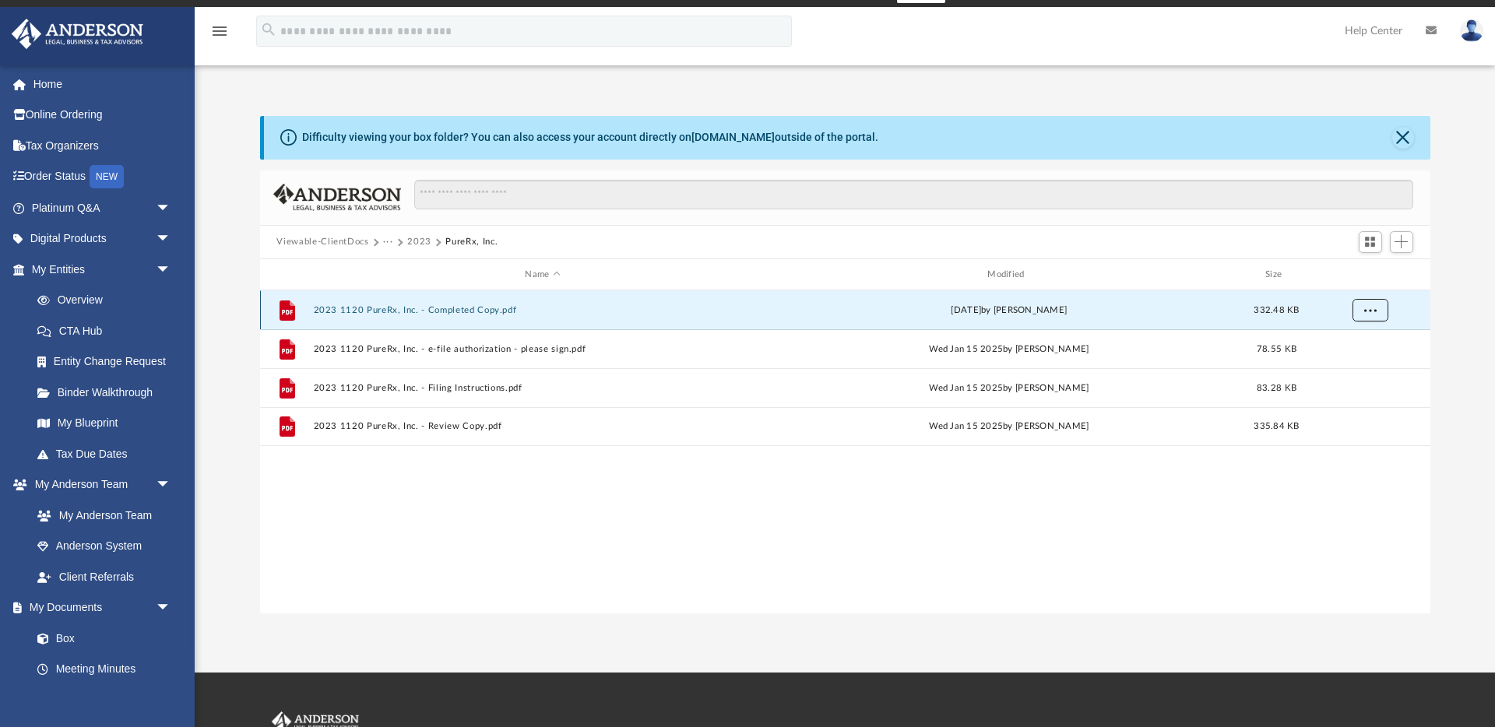
click at [1373, 308] on span "More options" at bounding box center [1370, 310] width 12 height 9
click at [1354, 368] on li "Download" at bounding box center [1355, 367] width 45 height 16
click at [730, 476] on div "File 2023 1120 PureRx, Inc. - Completed Copy.pdf Thu Jan 16 2025 by Jasmine Spl…" at bounding box center [845, 452] width 1171 height 322
click at [423, 243] on button "2023" at bounding box center [419, 242] width 24 height 14
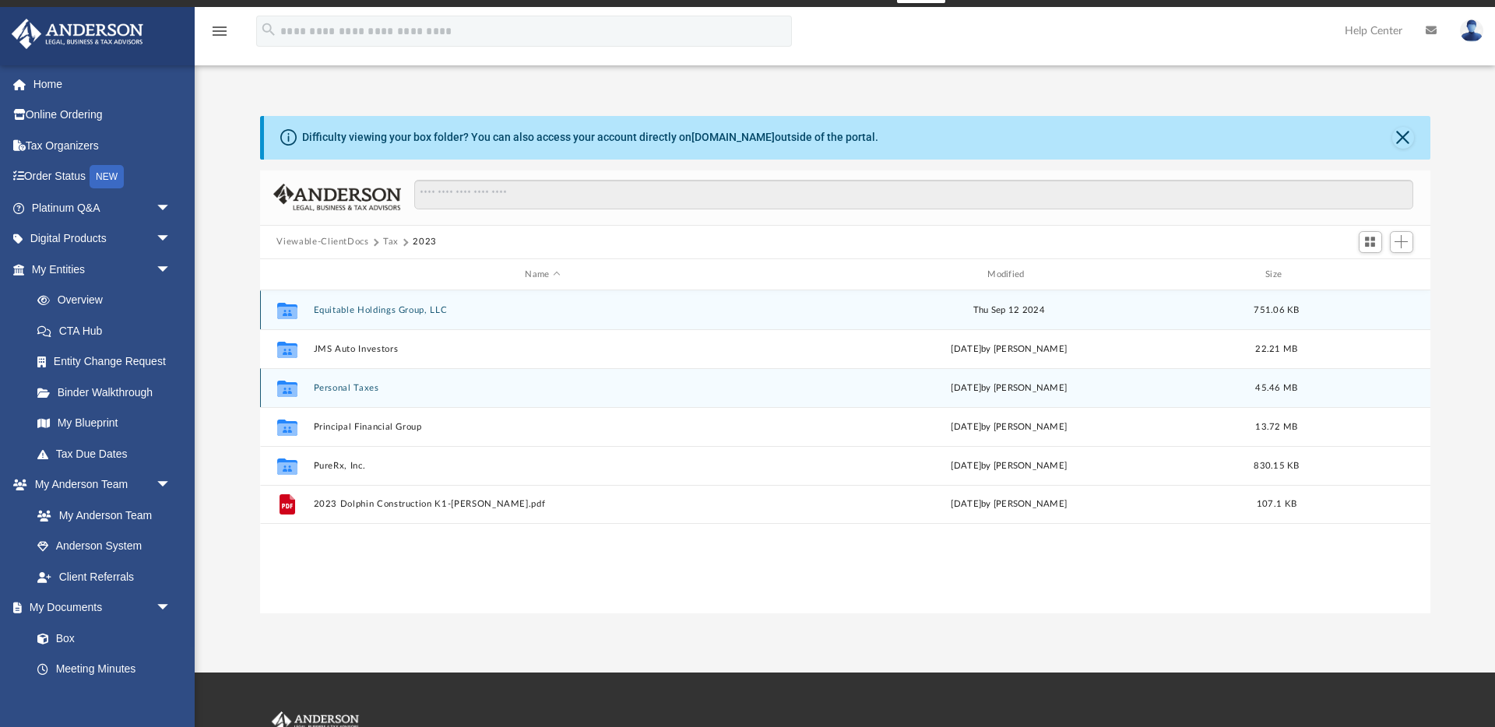
scroll to position [20, 0]
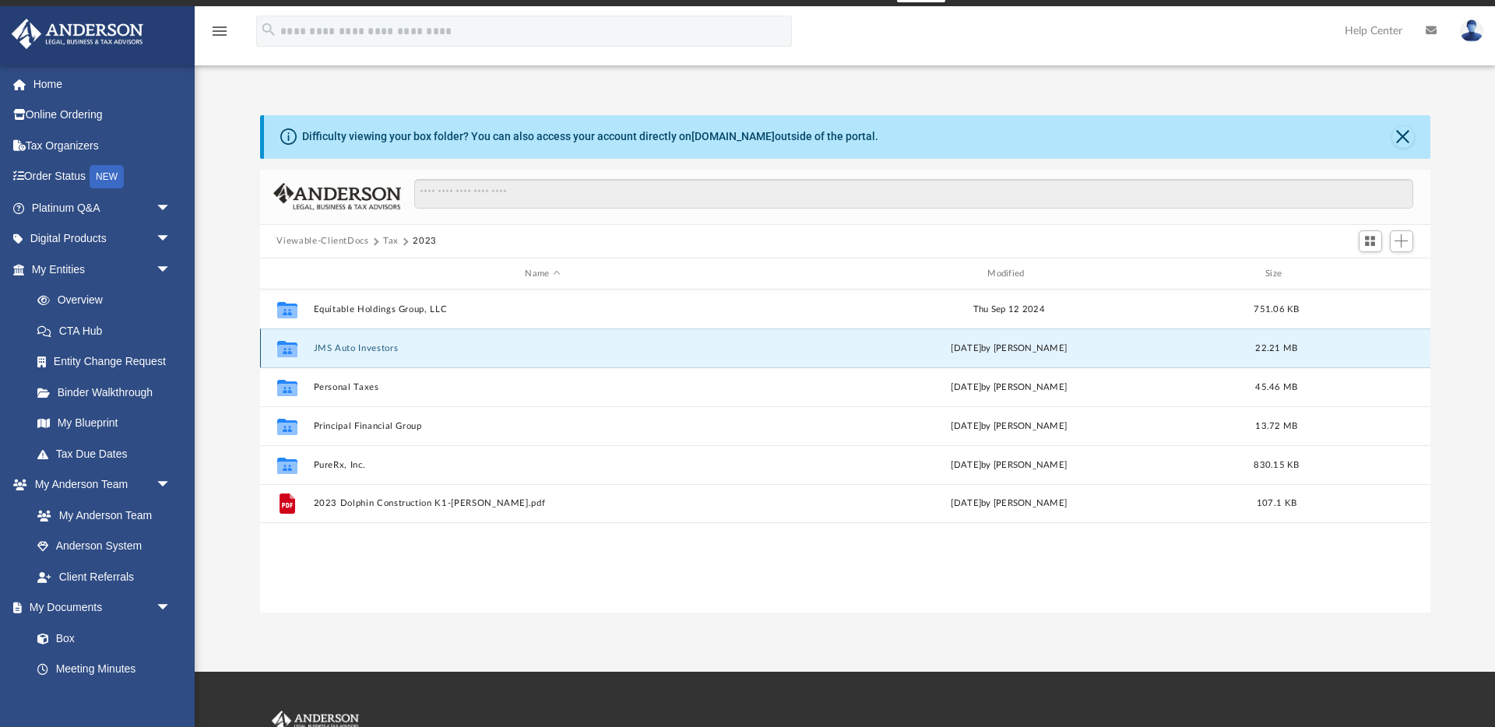
click at [357, 348] on button "JMS Auto Investors" at bounding box center [543, 348] width 460 height 10
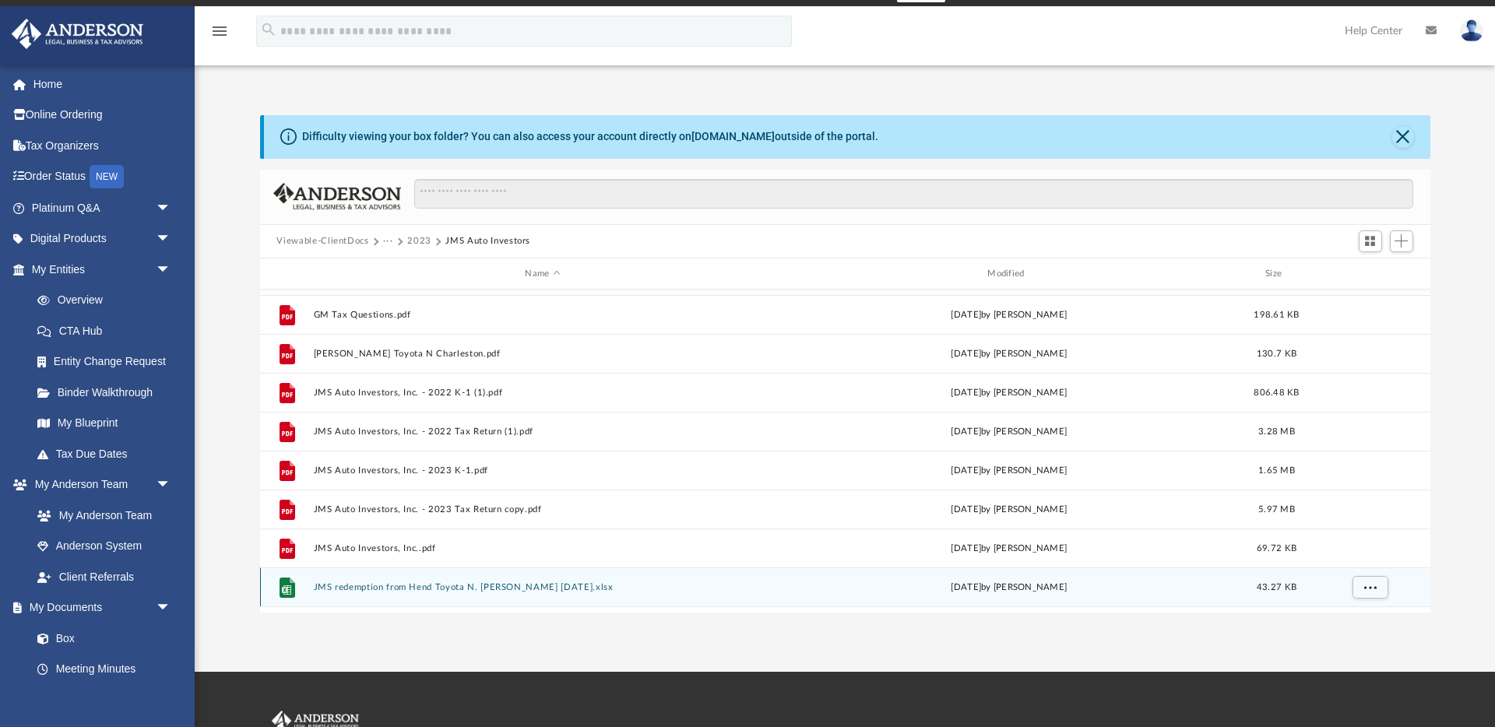
scroll to position [1005, 0]
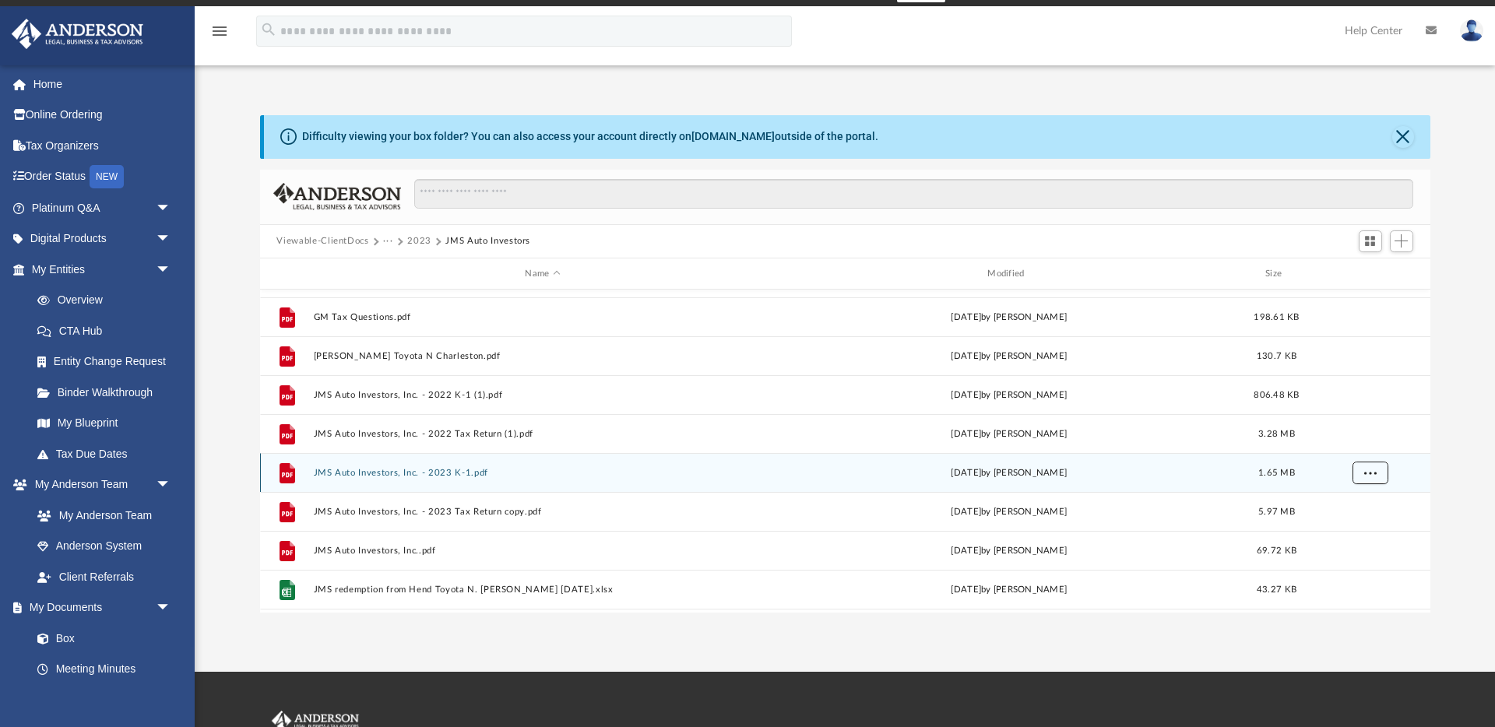
click at [1379, 475] on button "More options" at bounding box center [1370, 473] width 36 height 23
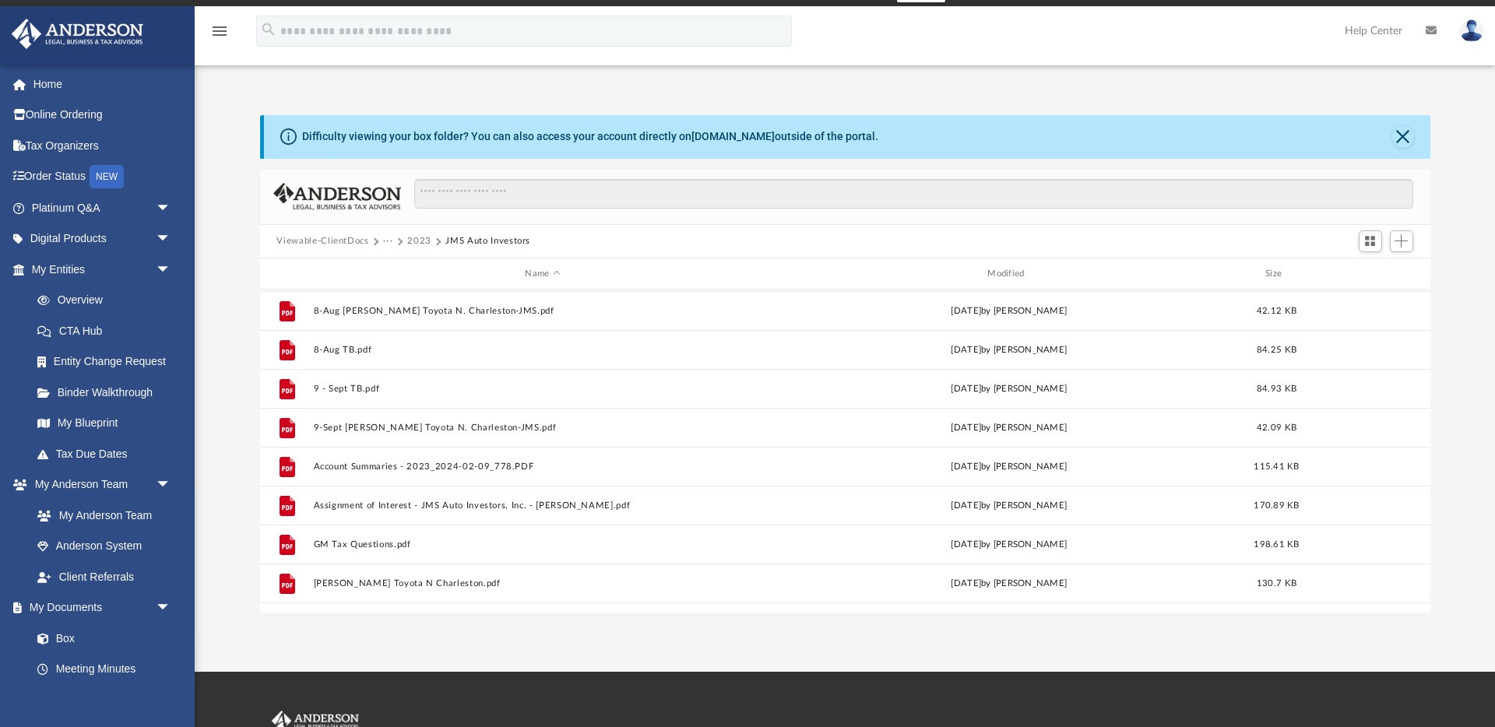
scroll to position [773, 0]
click at [210, 449] on div "Difficulty viewing your box folder? You can also access your account directly o…" at bounding box center [845, 364] width 1301 height 498
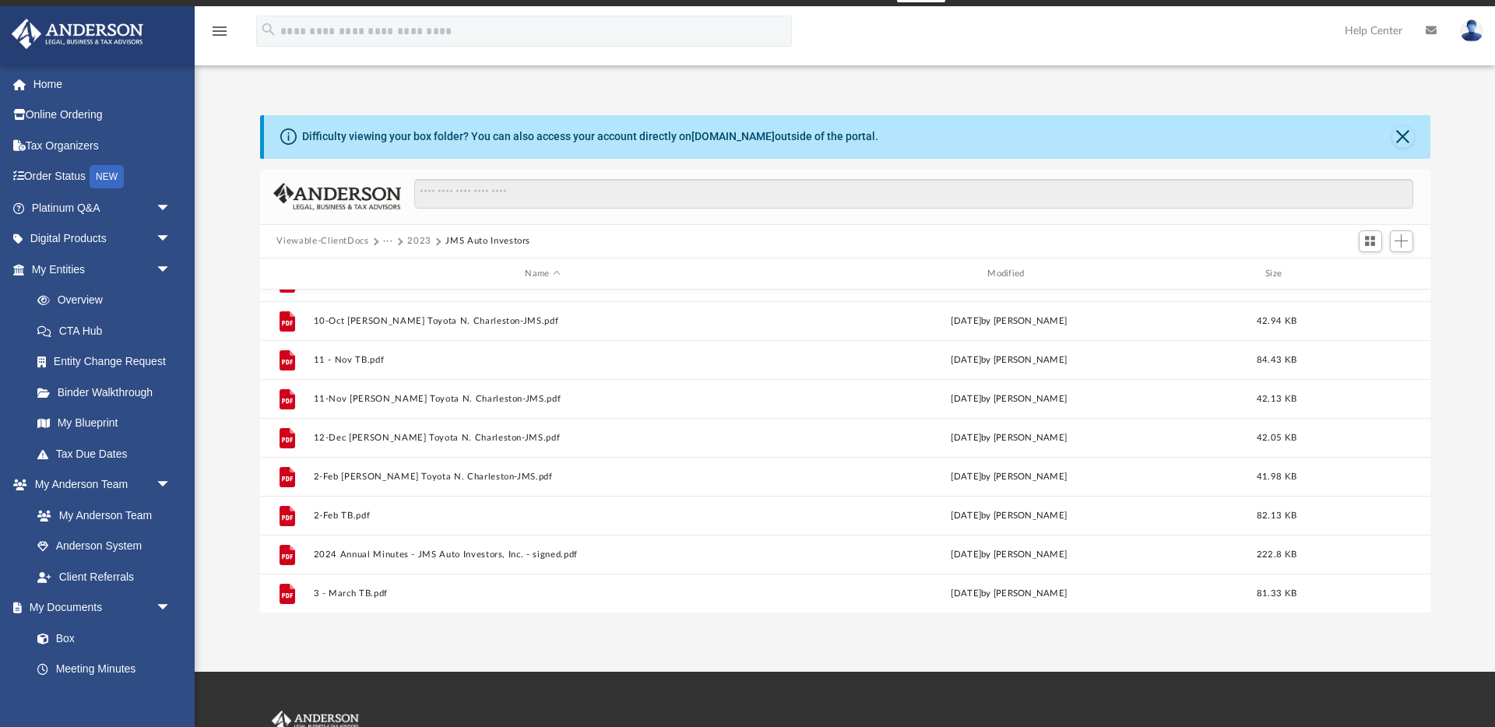
scroll to position [0, 0]
